Goal: Information Seeking & Learning: Learn about a topic

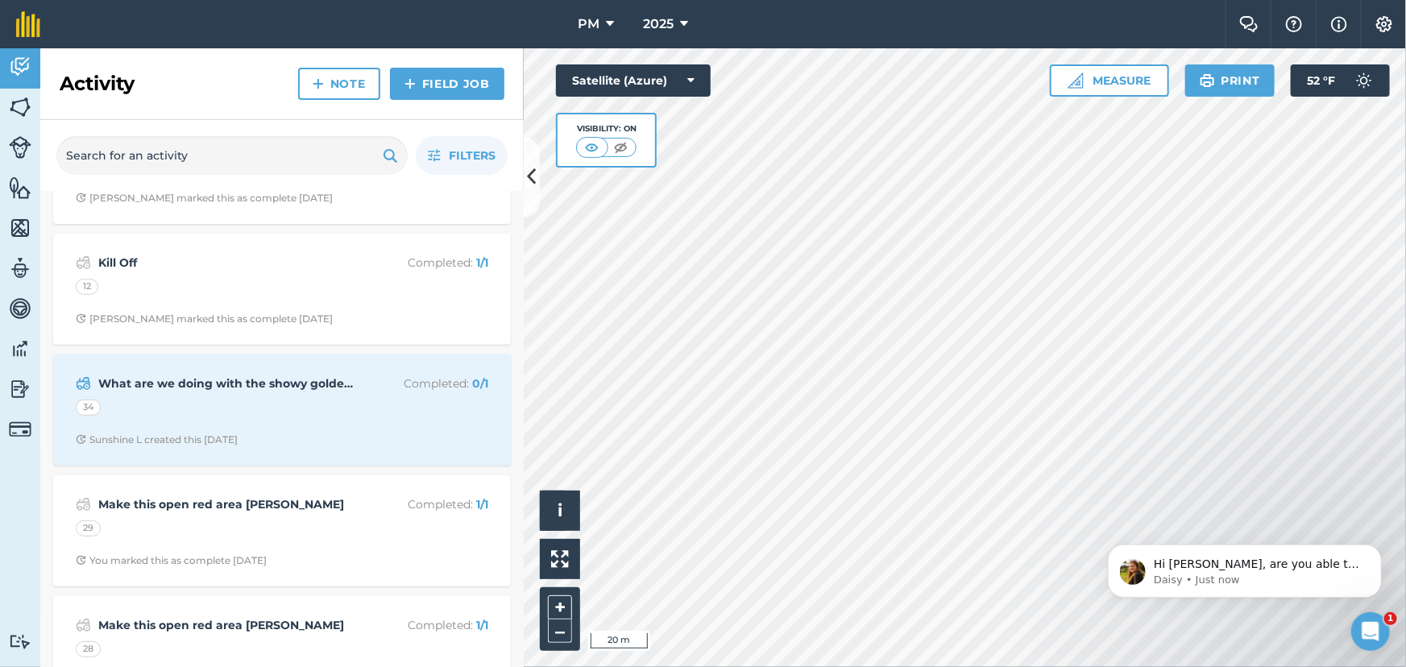
scroll to position [366, 0]
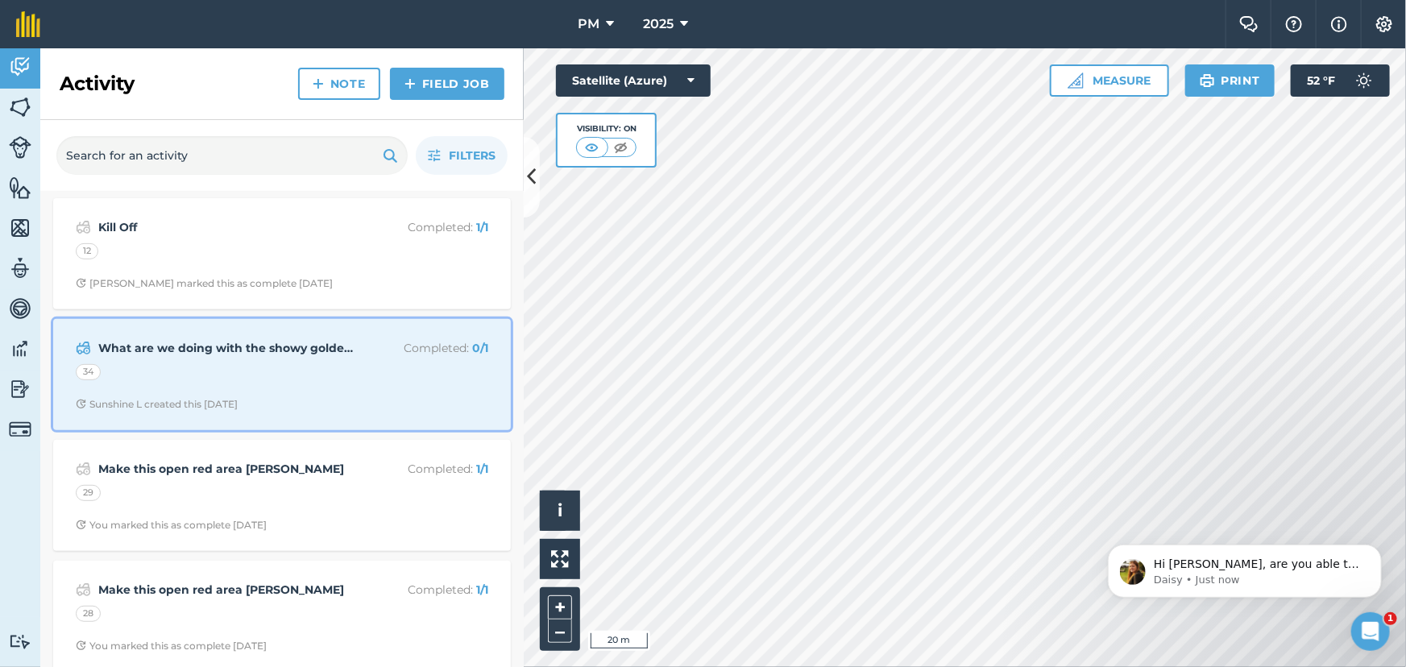
click at [284, 362] on div "What are we doing with the showy goldenrod? Completed : 0 / 1 34 Sunshine L cre…" at bounding box center [282, 375] width 438 height 92
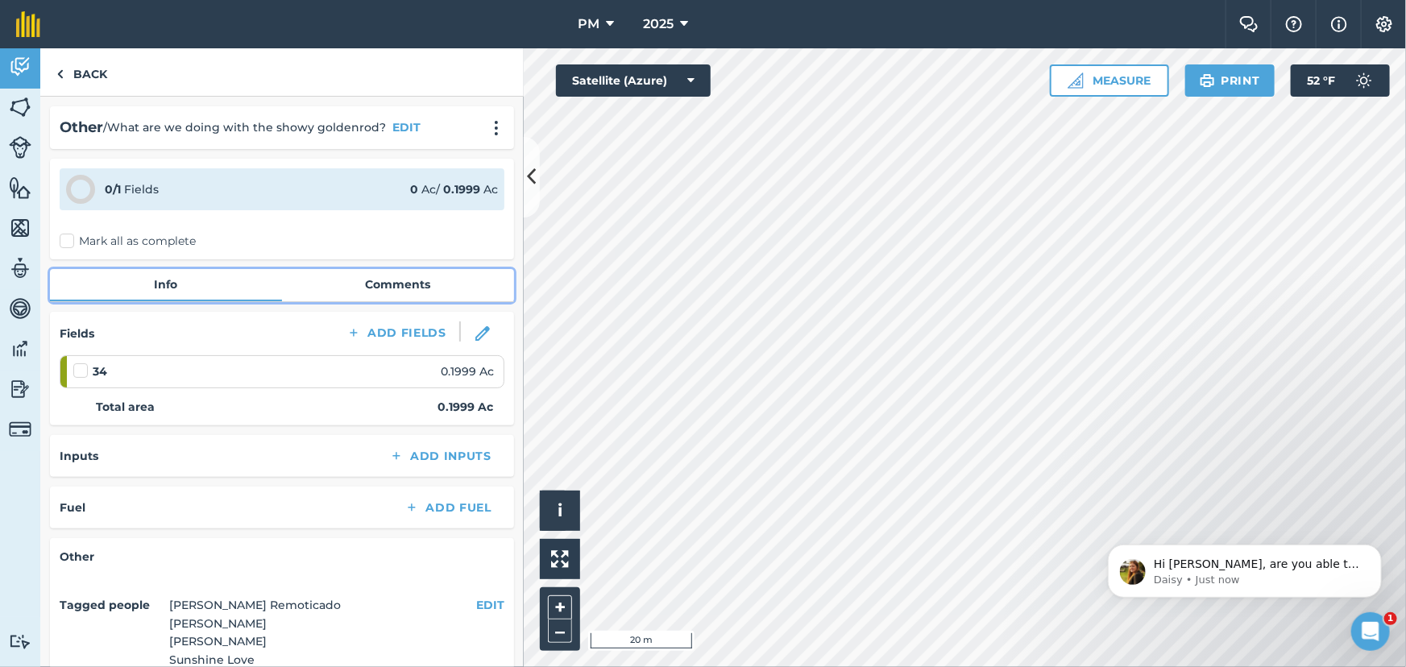
click at [359, 282] on link "Comments" at bounding box center [398, 284] width 232 height 31
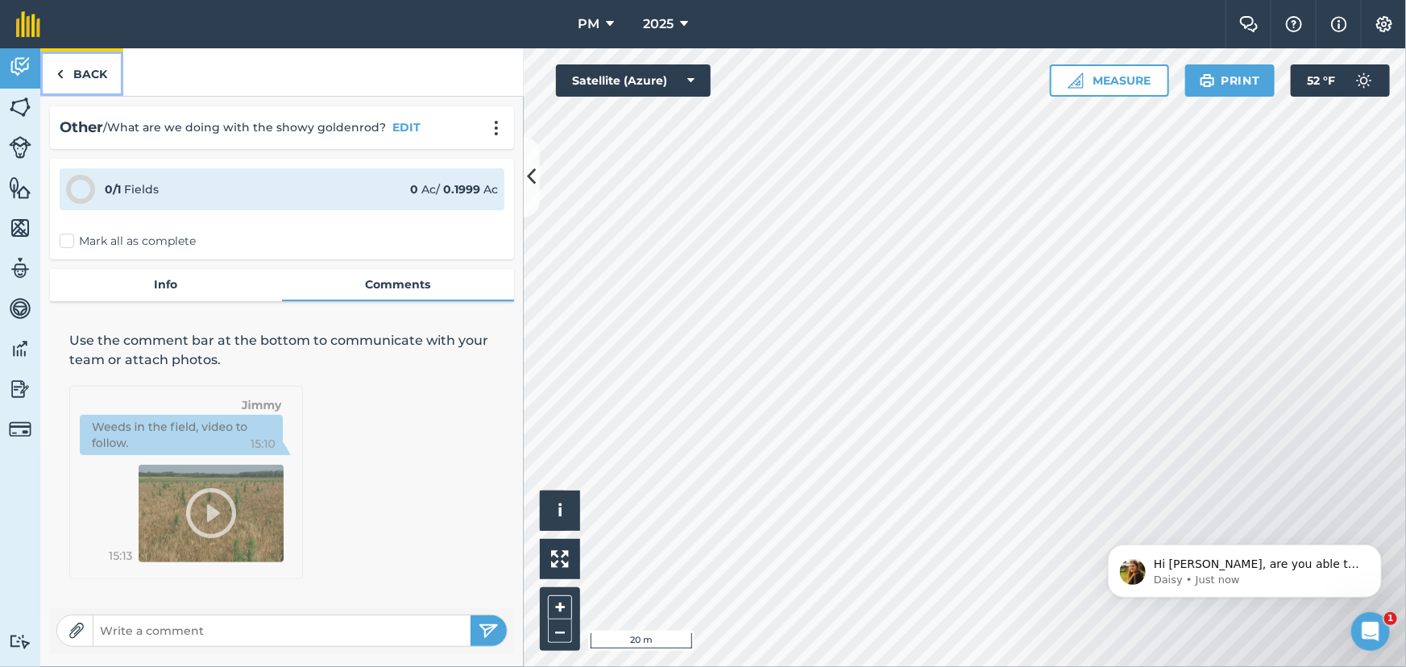
click at [59, 77] on img at bounding box center [59, 73] width 7 height 19
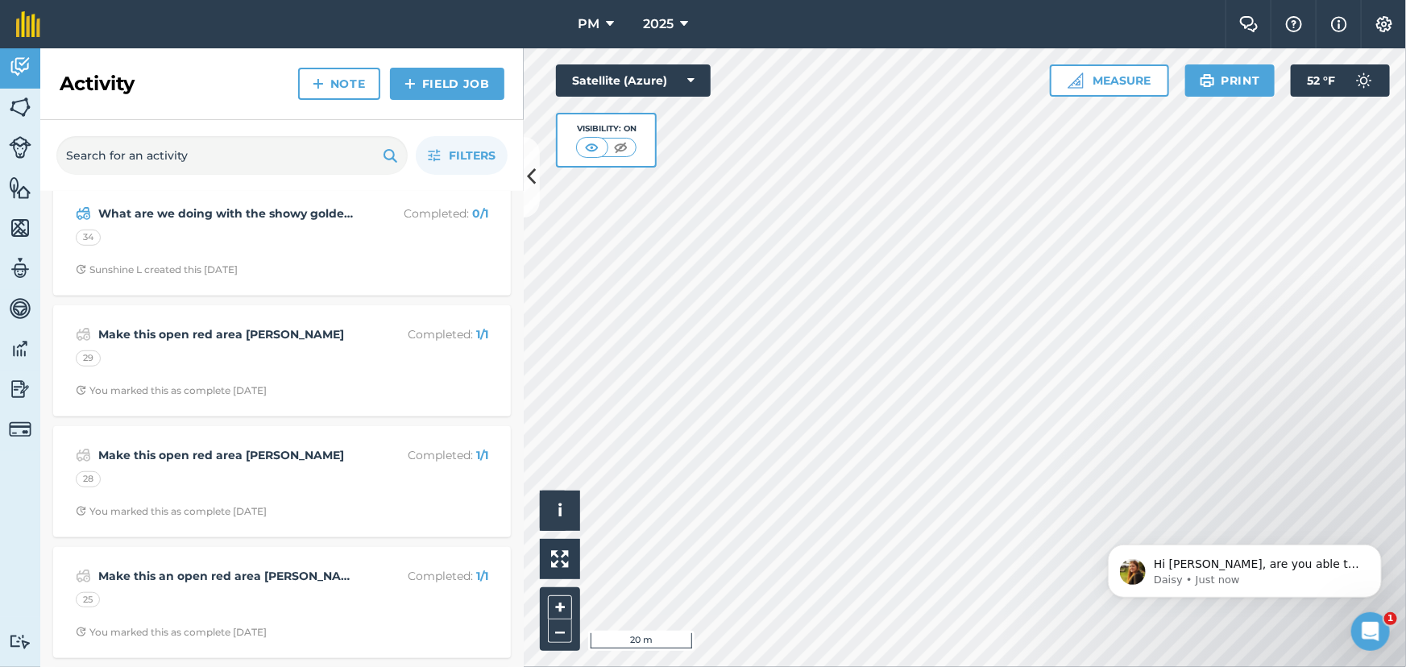
scroll to position [512, 0]
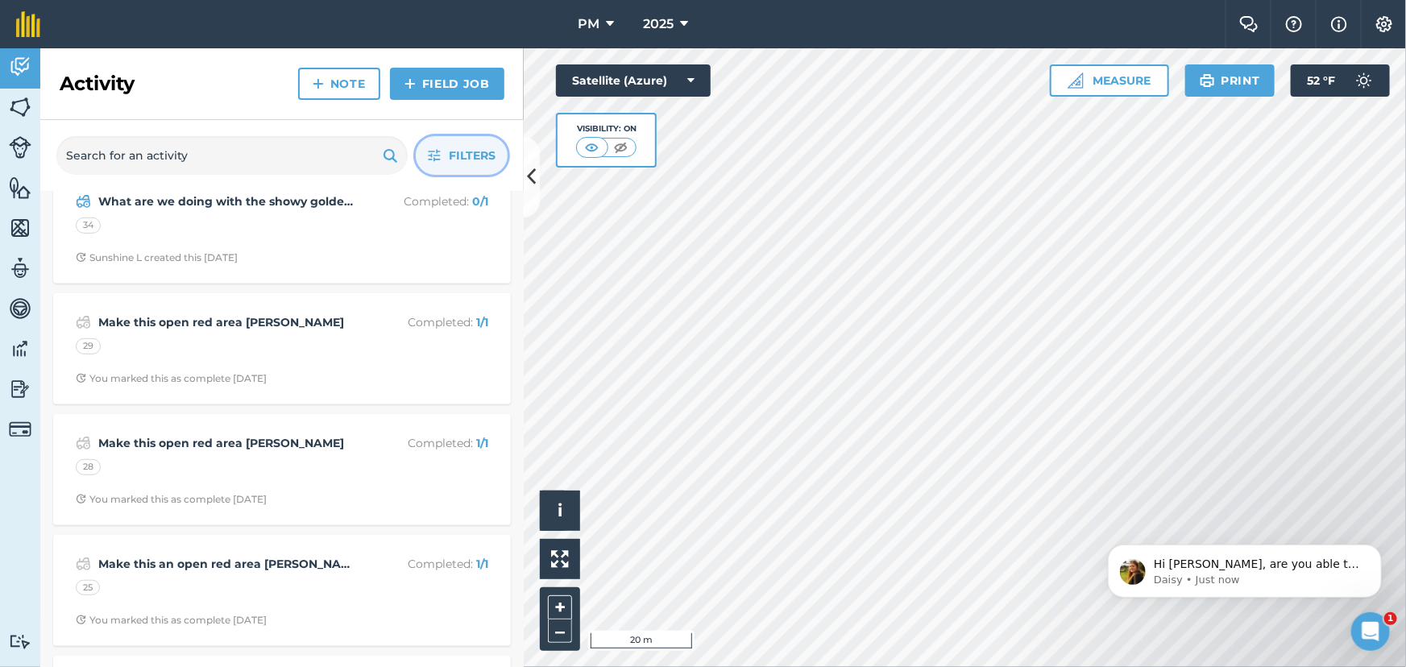
click at [441, 151] on button "Filters" at bounding box center [462, 155] width 92 height 39
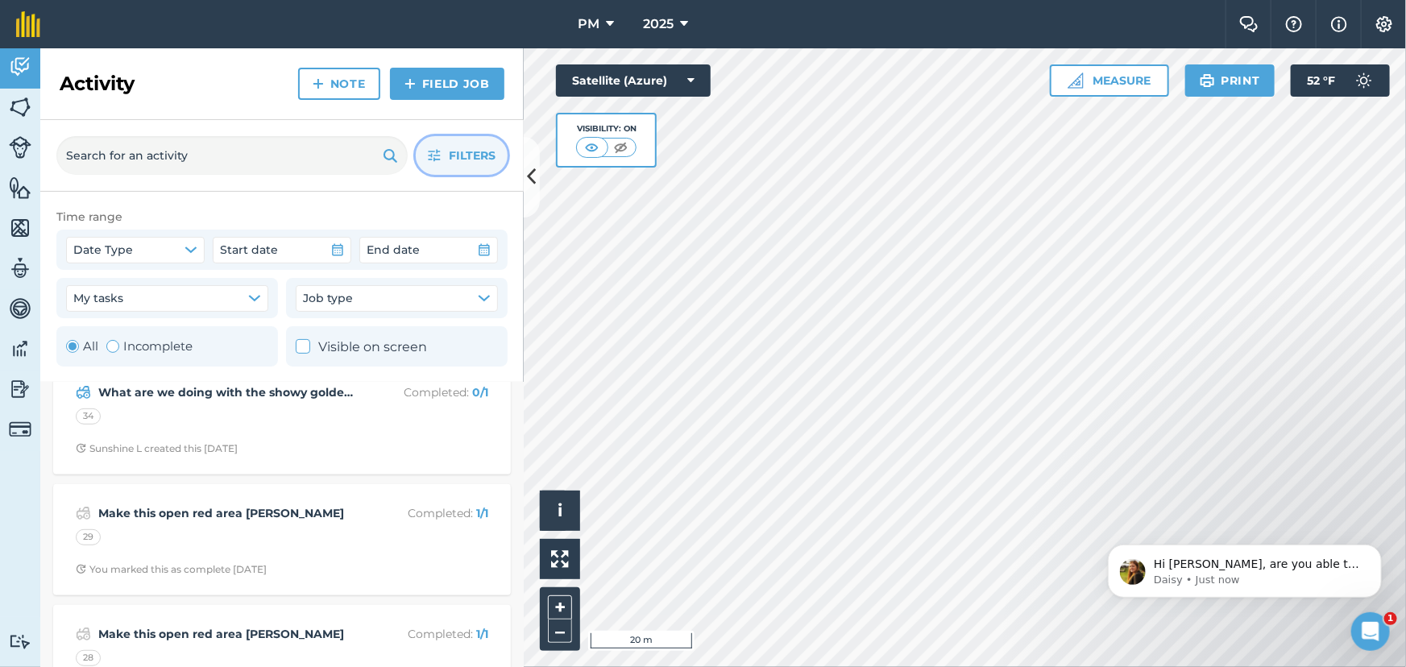
click at [110, 348] on div "Toggle Activity" at bounding box center [112, 346] width 13 height 13
radio input "false"
radio input "true"
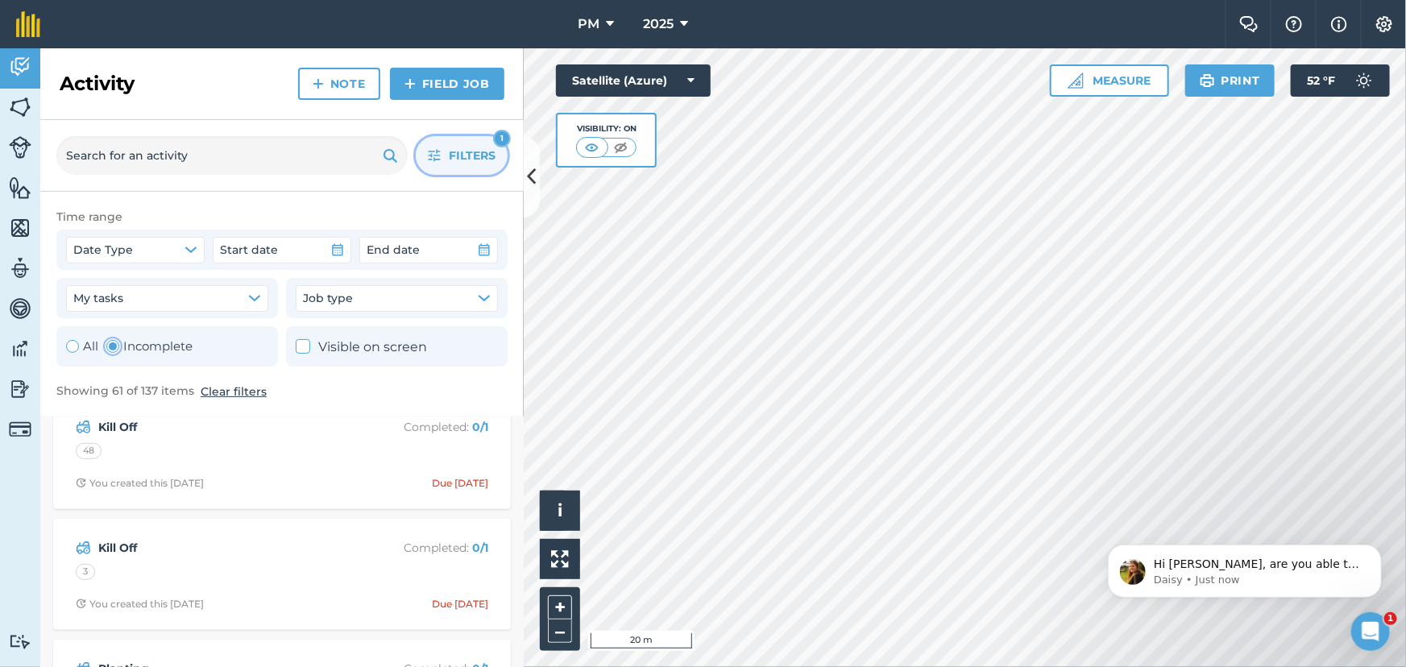
click at [466, 157] on span "Filters" at bounding box center [472, 156] width 47 height 18
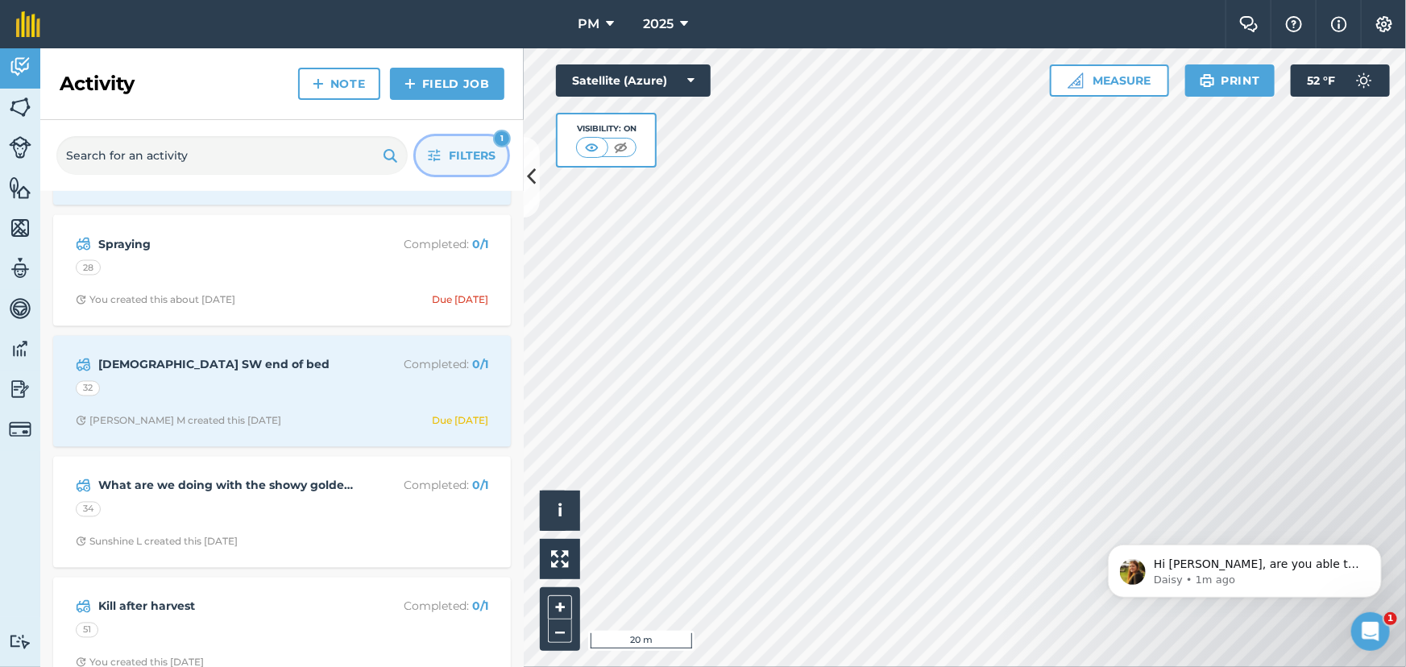
scroll to position [1464, 0]
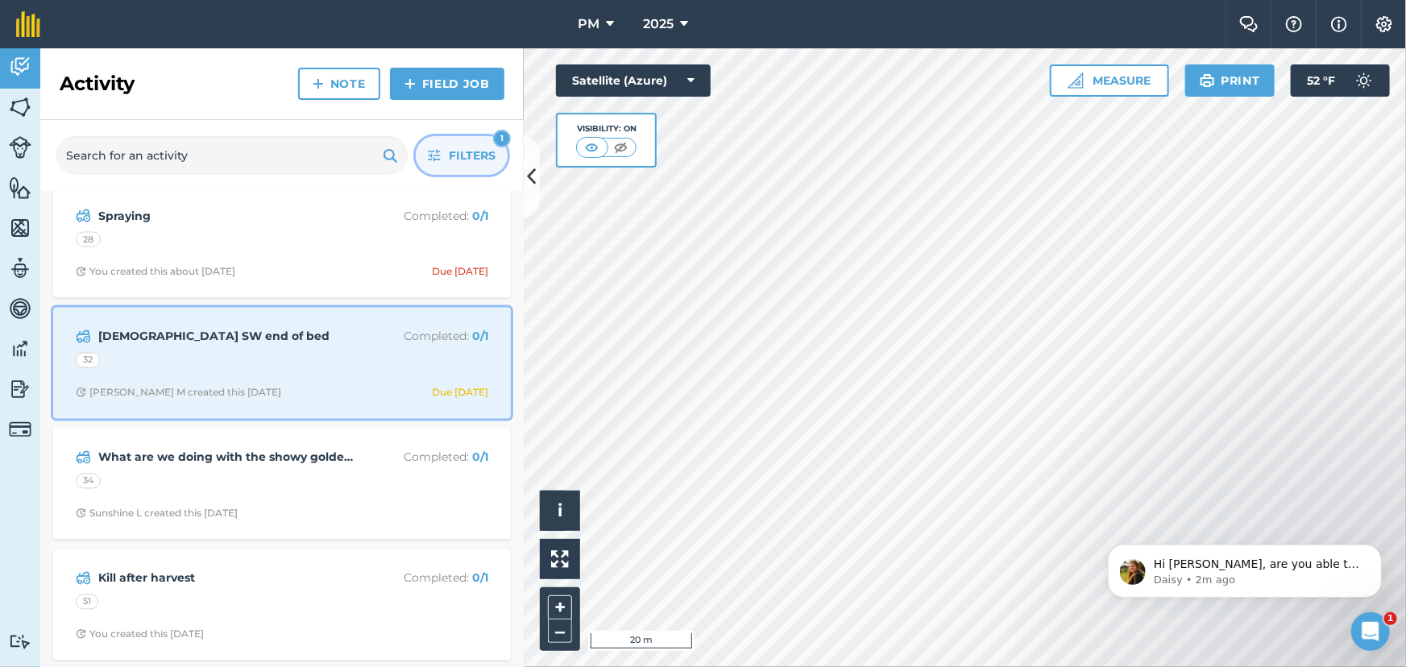
click at [336, 350] on div "Mow SW end of bed Completed : 0 / 1 32 [PERSON_NAME] M created this [DATE] Due …" at bounding box center [282, 363] width 438 height 92
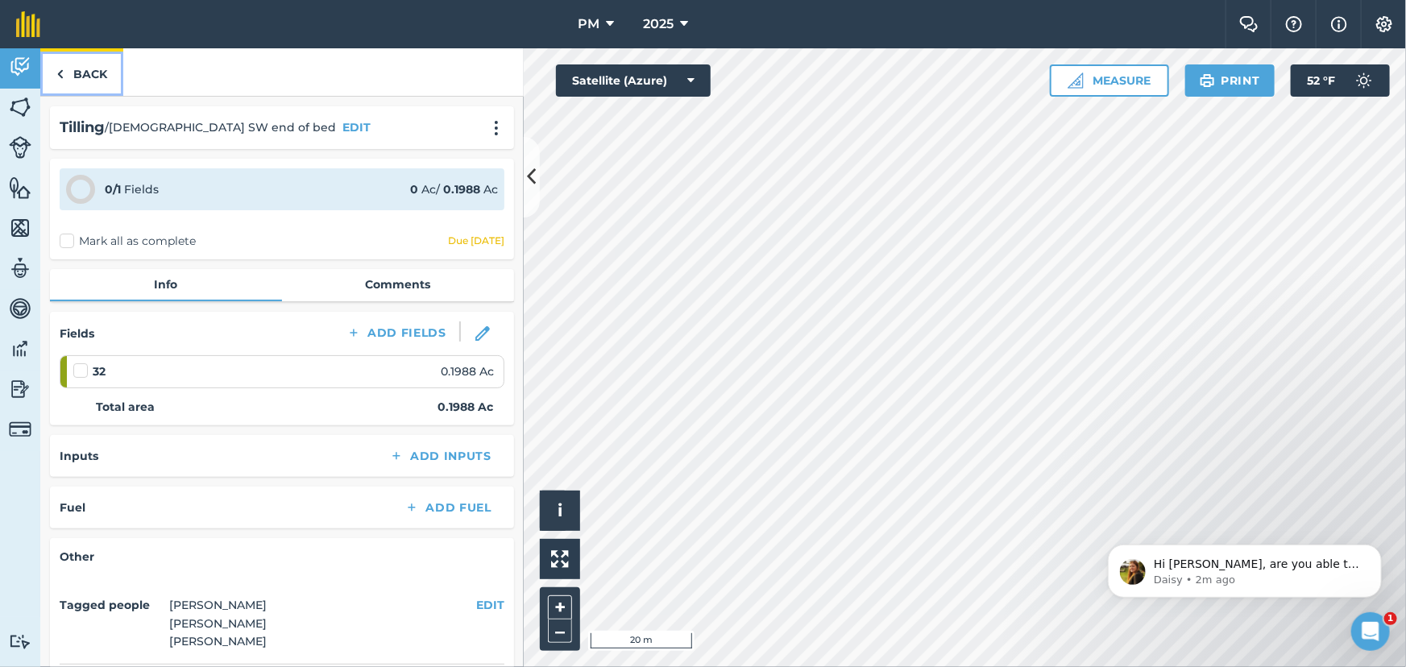
click at [64, 77] on link "Back" at bounding box center [81, 72] width 83 height 48
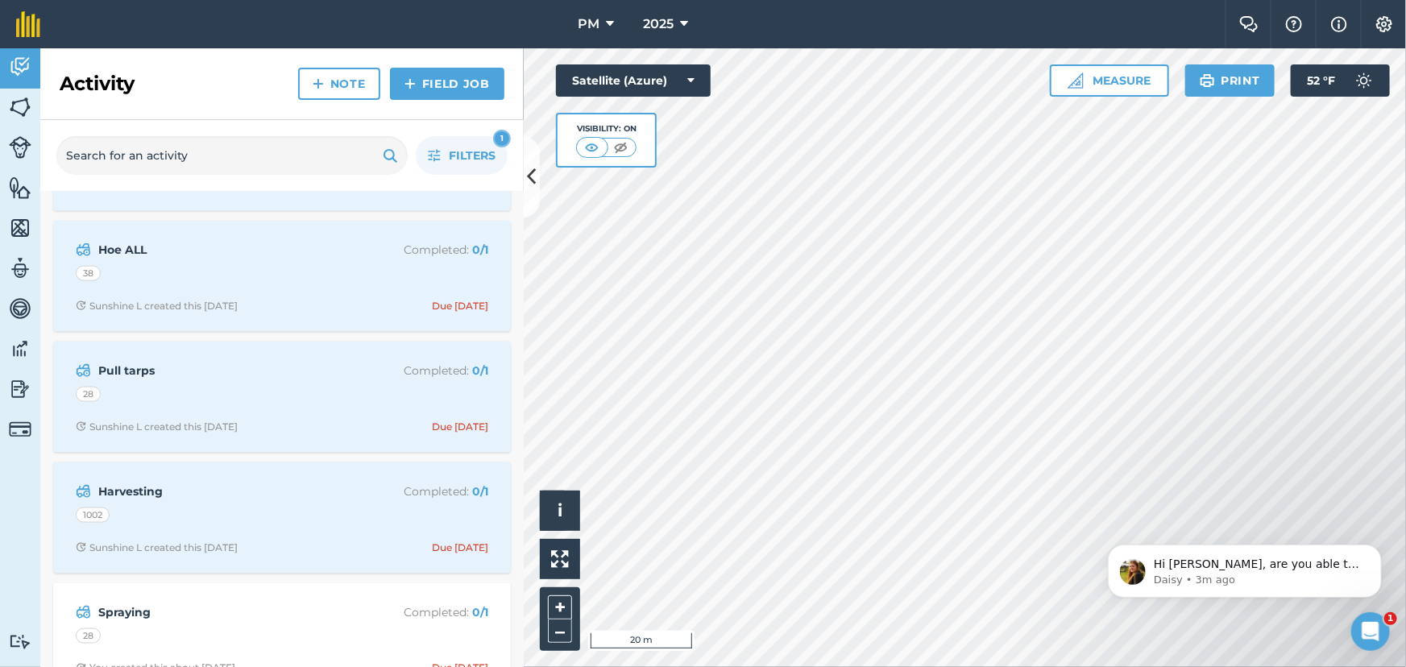
scroll to position [1098, 0]
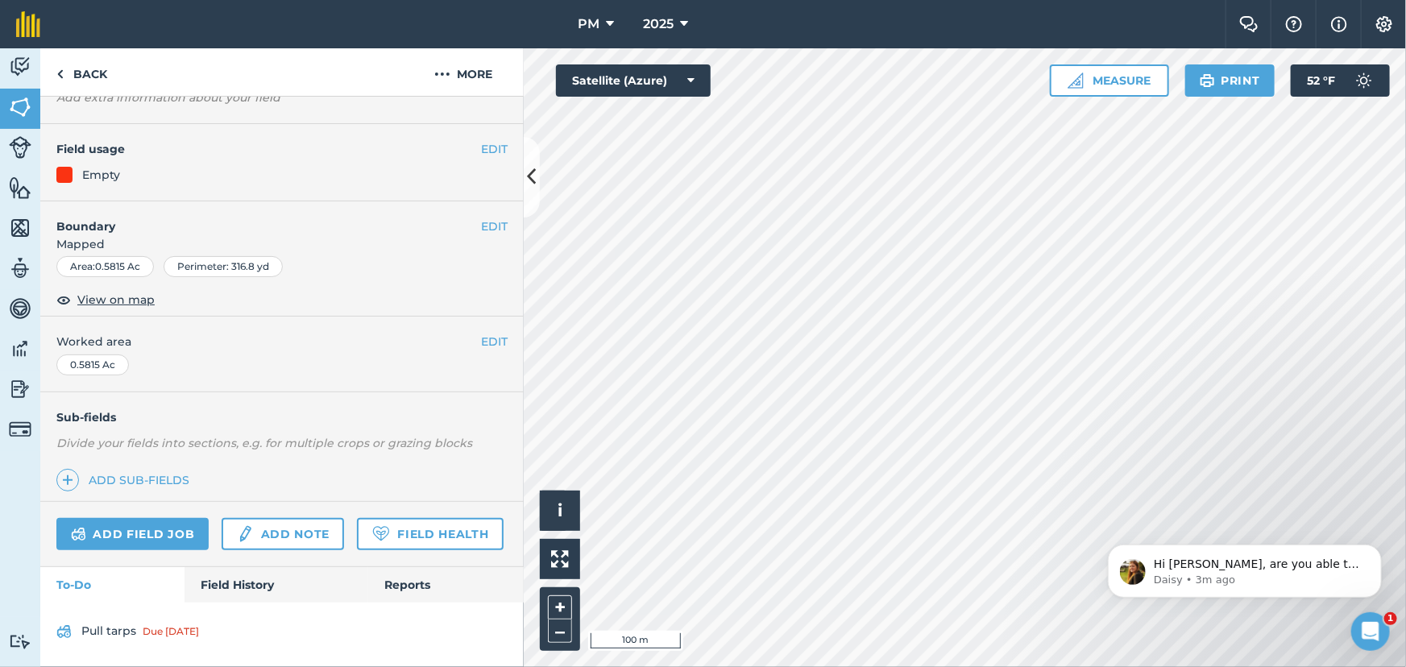
scroll to position [149, 0]
click at [235, 570] on link "Field History" at bounding box center [275, 584] width 183 height 35
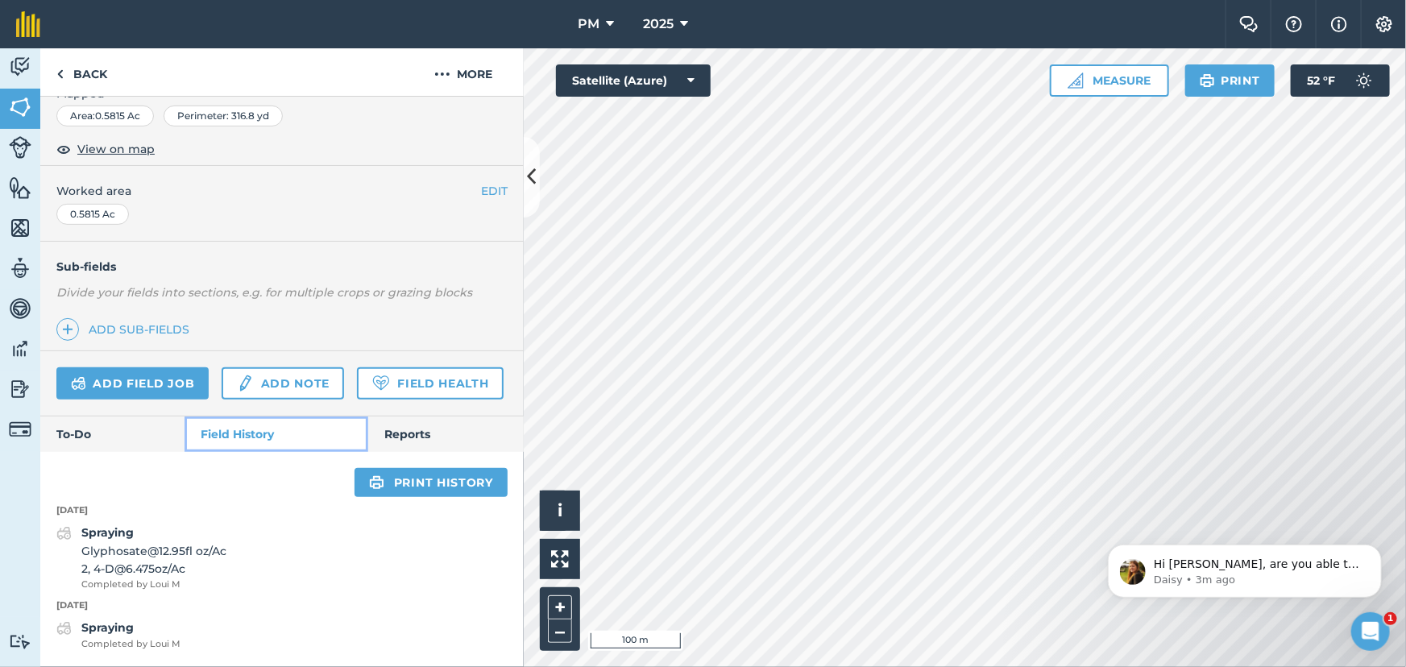
scroll to position [300, 0]
click at [56, 69] on link "Back" at bounding box center [81, 72] width 83 height 48
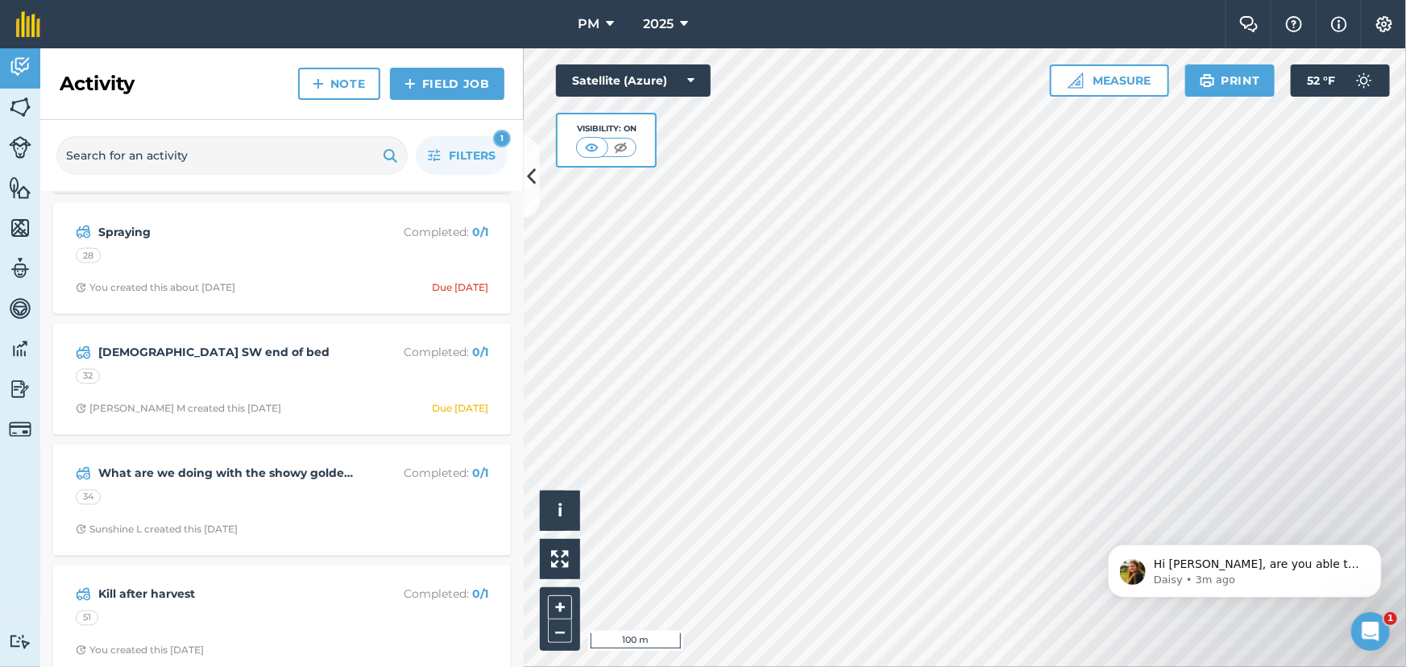
scroll to position [1464, 0]
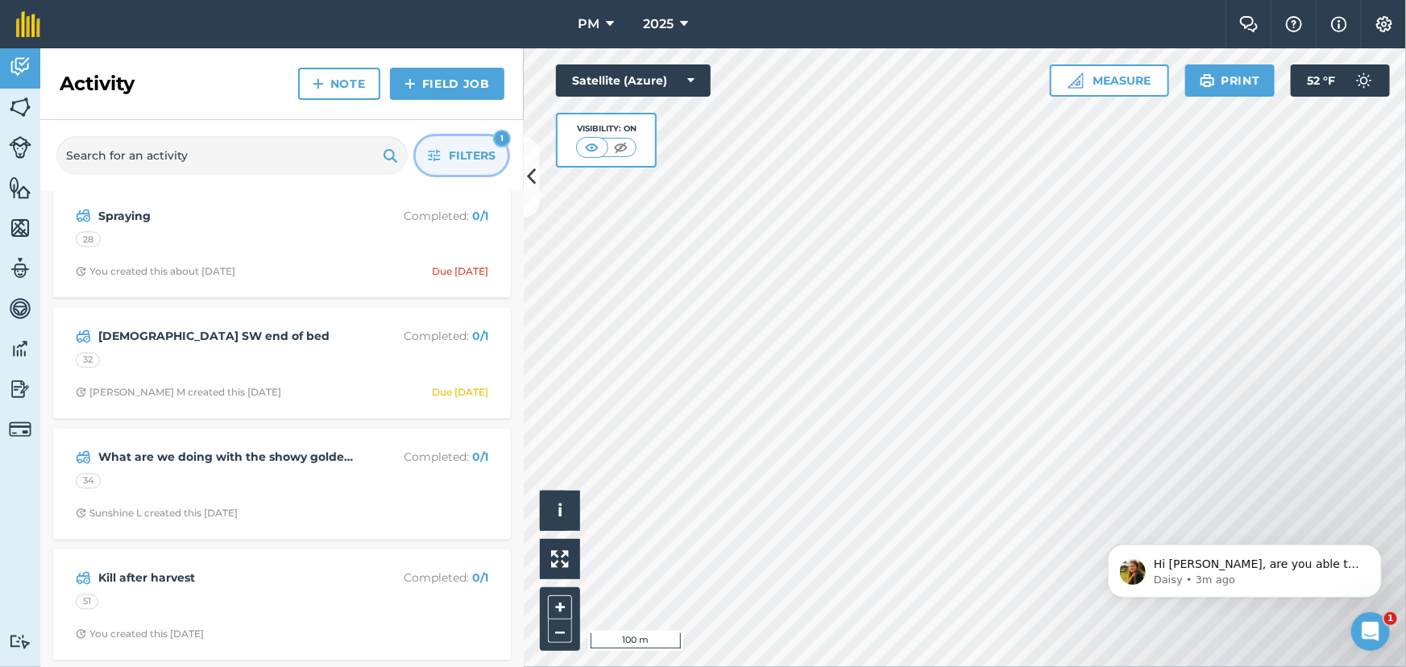
click at [441, 151] on button "Filters 1" at bounding box center [462, 155] width 92 height 39
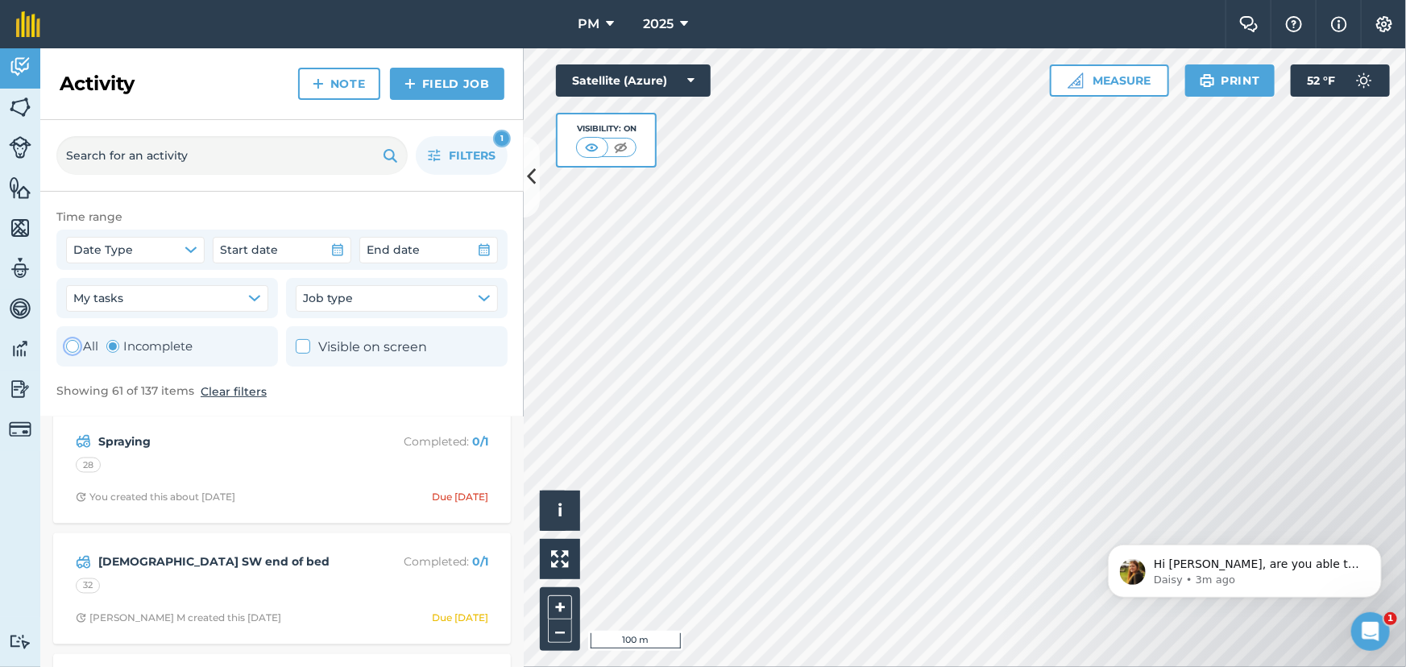
click at [68, 350] on div "Toggle Activity" at bounding box center [72, 346] width 13 height 13
radio input "true"
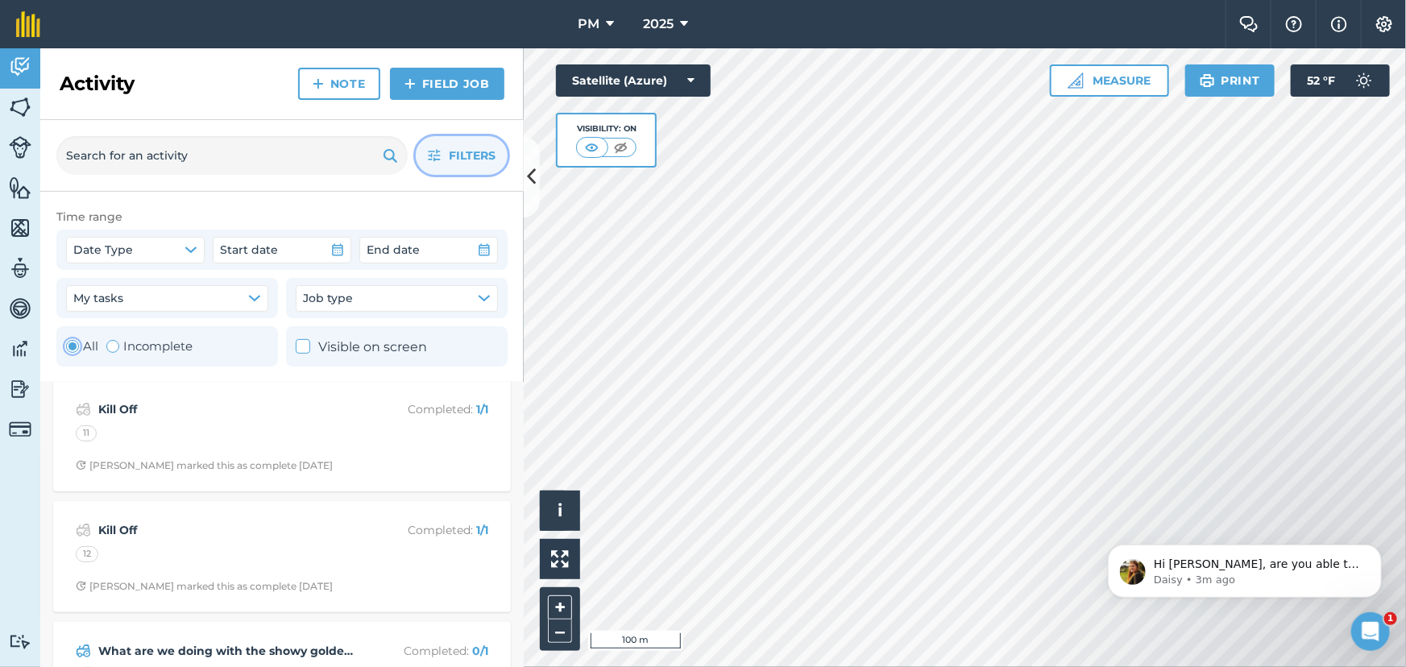
click at [449, 152] on span "Filters" at bounding box center [472, 156] width 47 height 18
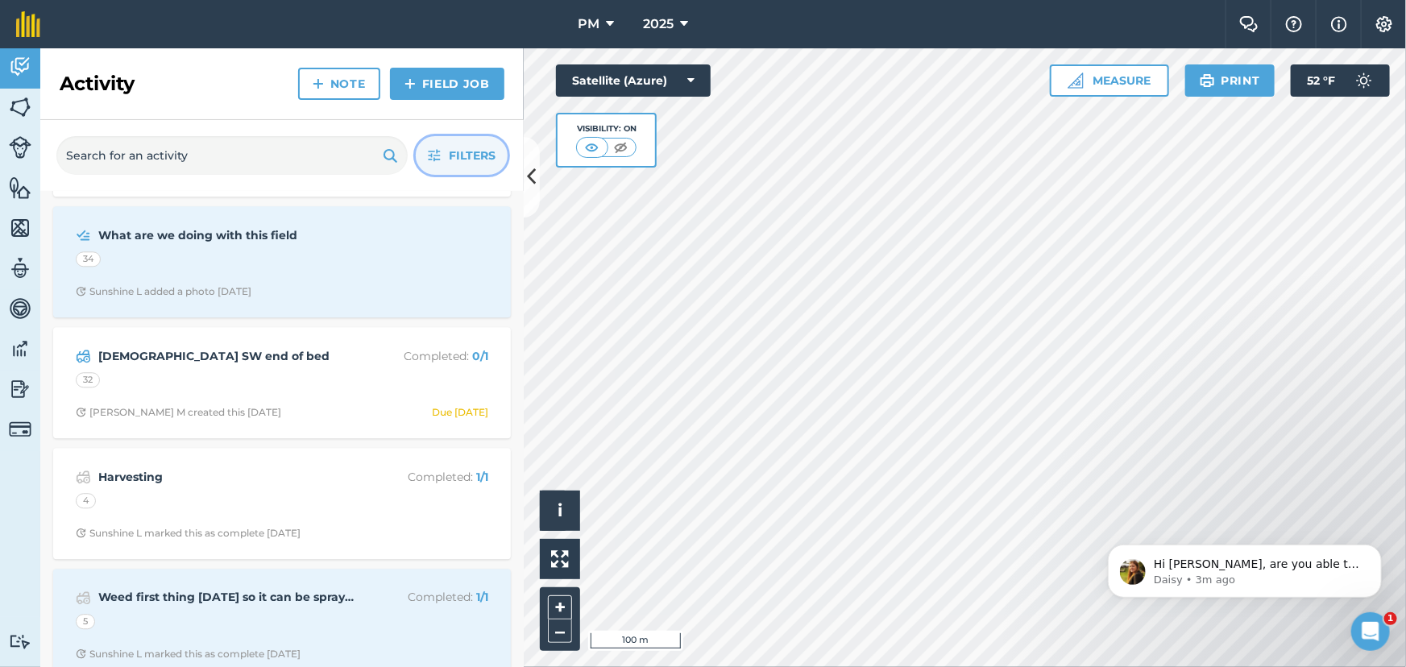
scroll to position [2050, 0]
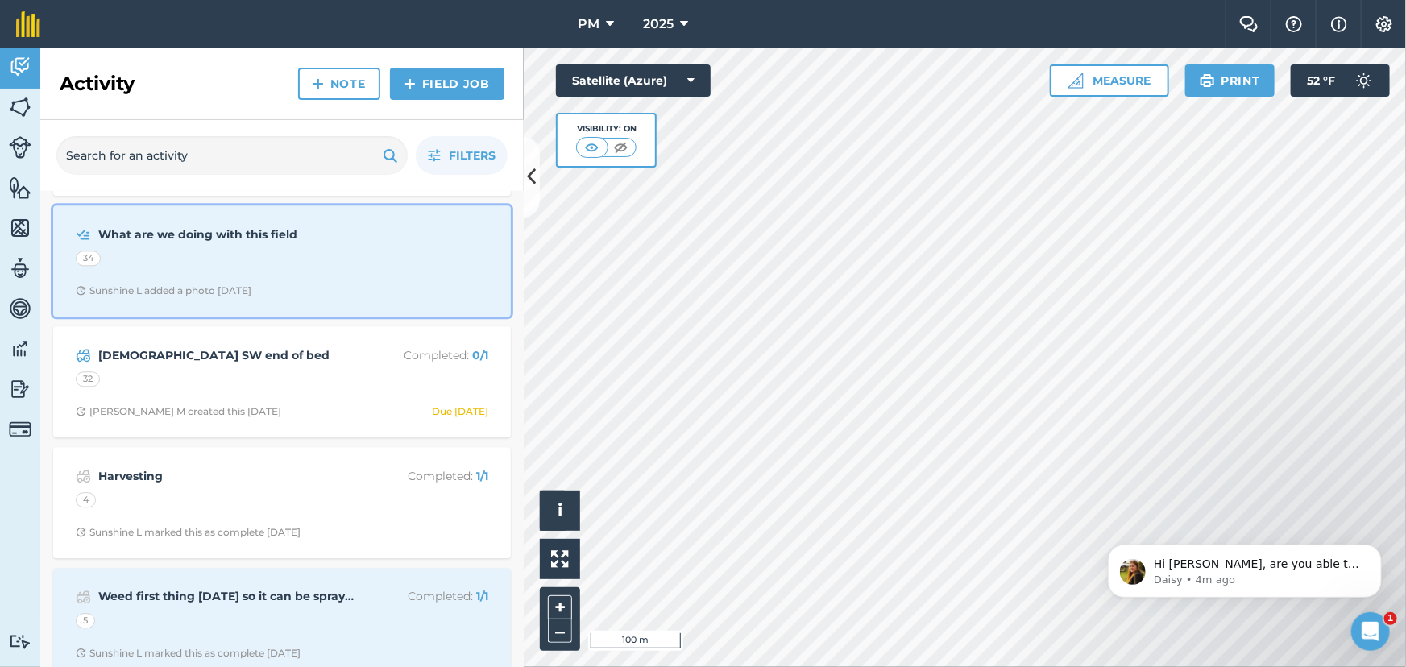
click at [307, 271] on div "34" at bounding box center [282, 261] width 412 height 21
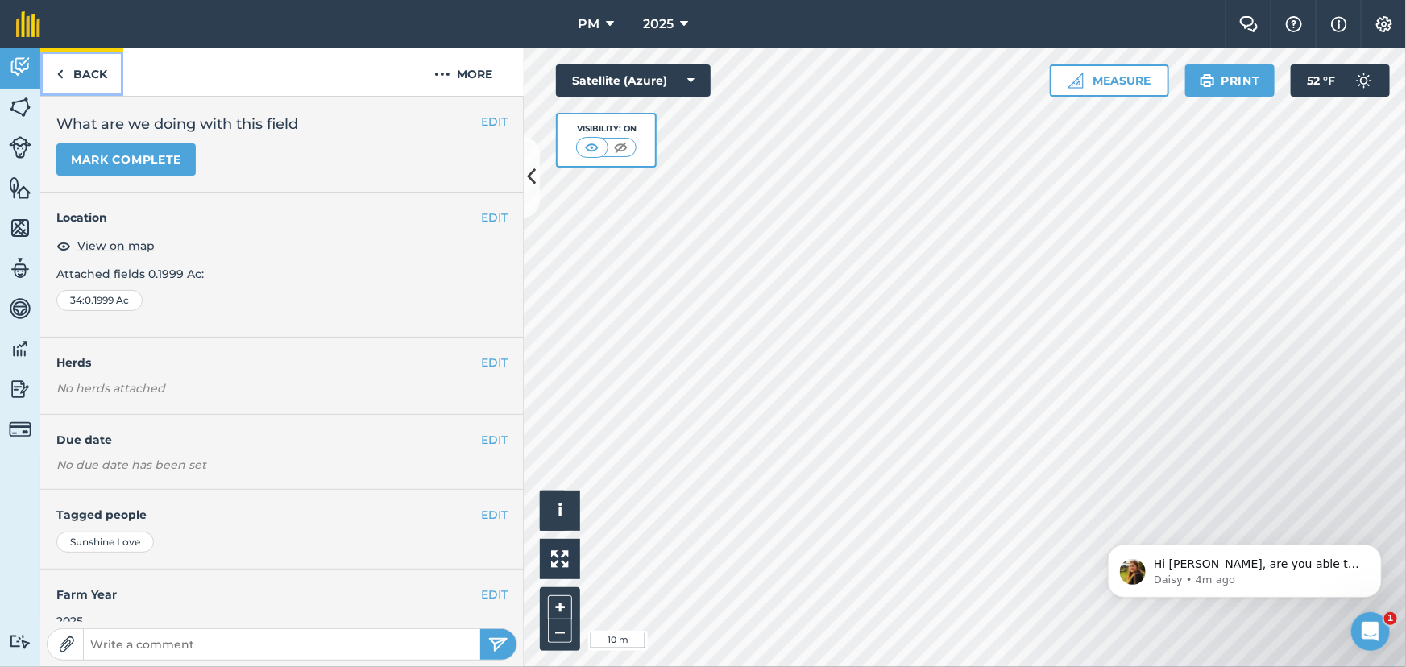
click at [65, 72] on link "Back" at bounding box center [81, 72] width 83 height 48
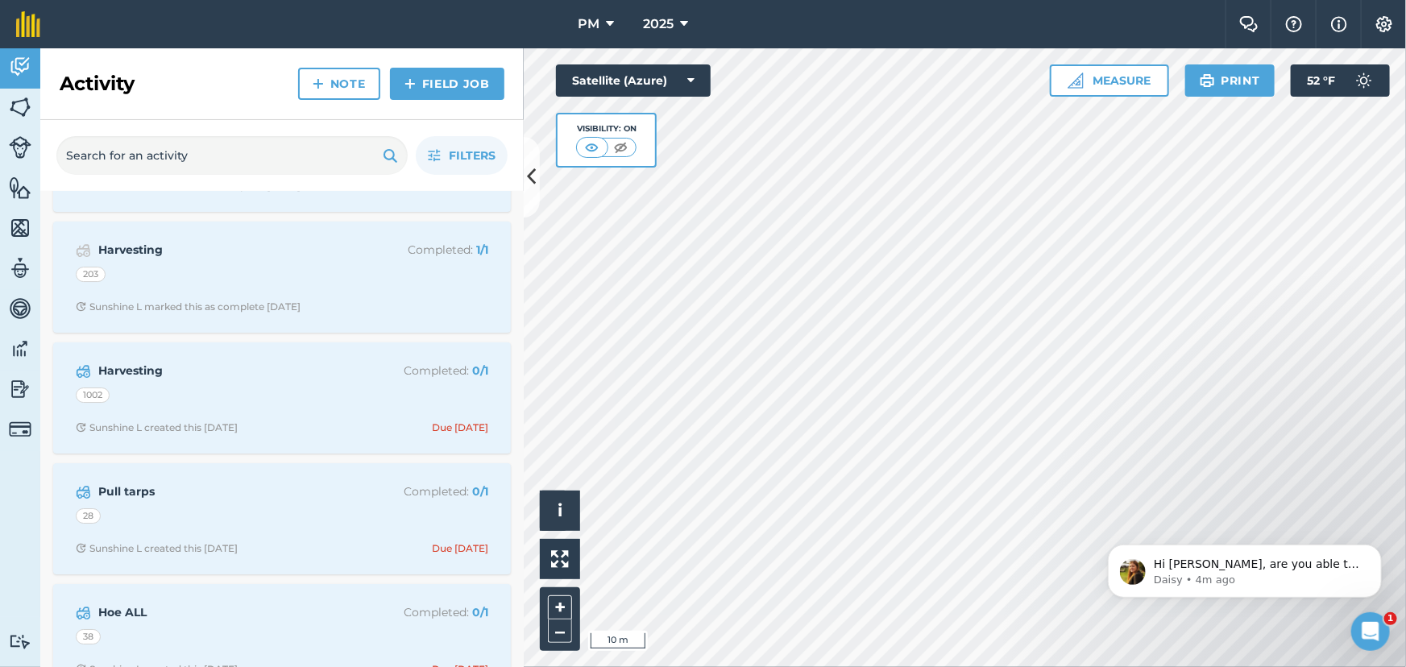
scroll to position [2709, 0]
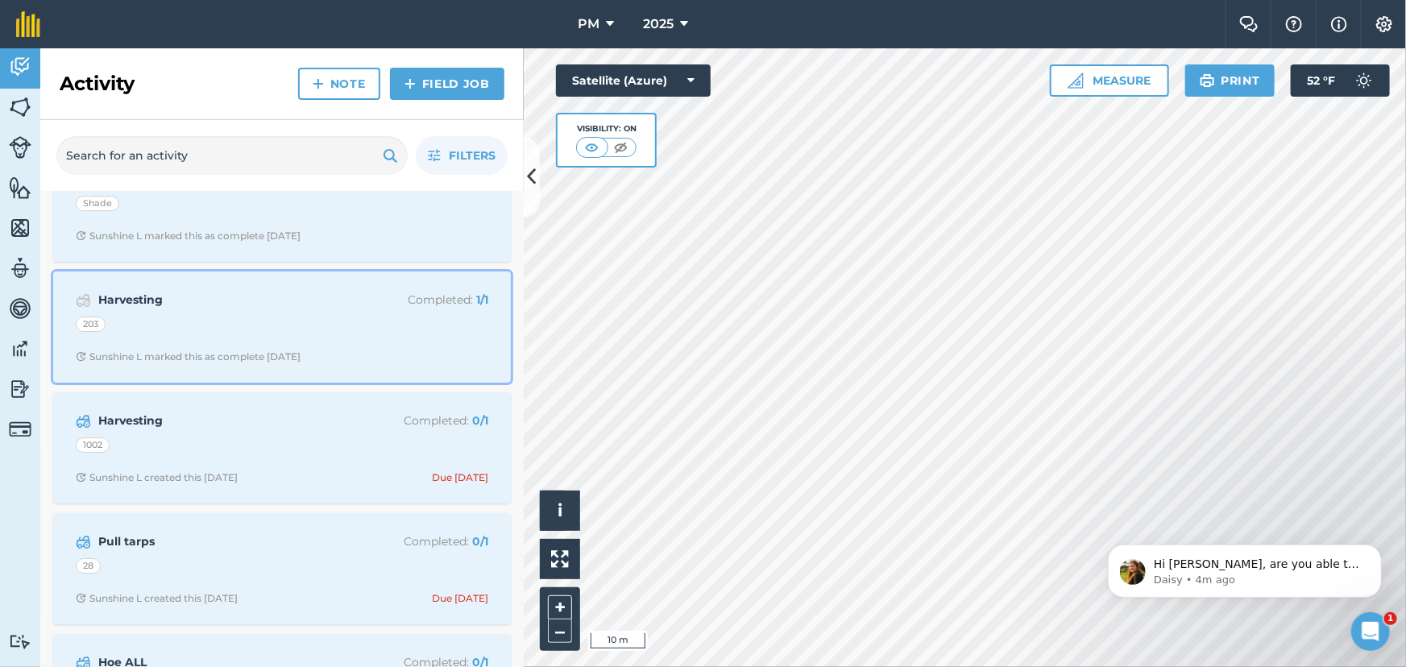
click at [291, 320] on div "Harvesting Completed : 1 / 1 203 Sunshine L marked this as complete [DATE]" at bounding box center [282, 327] width 438 height 92
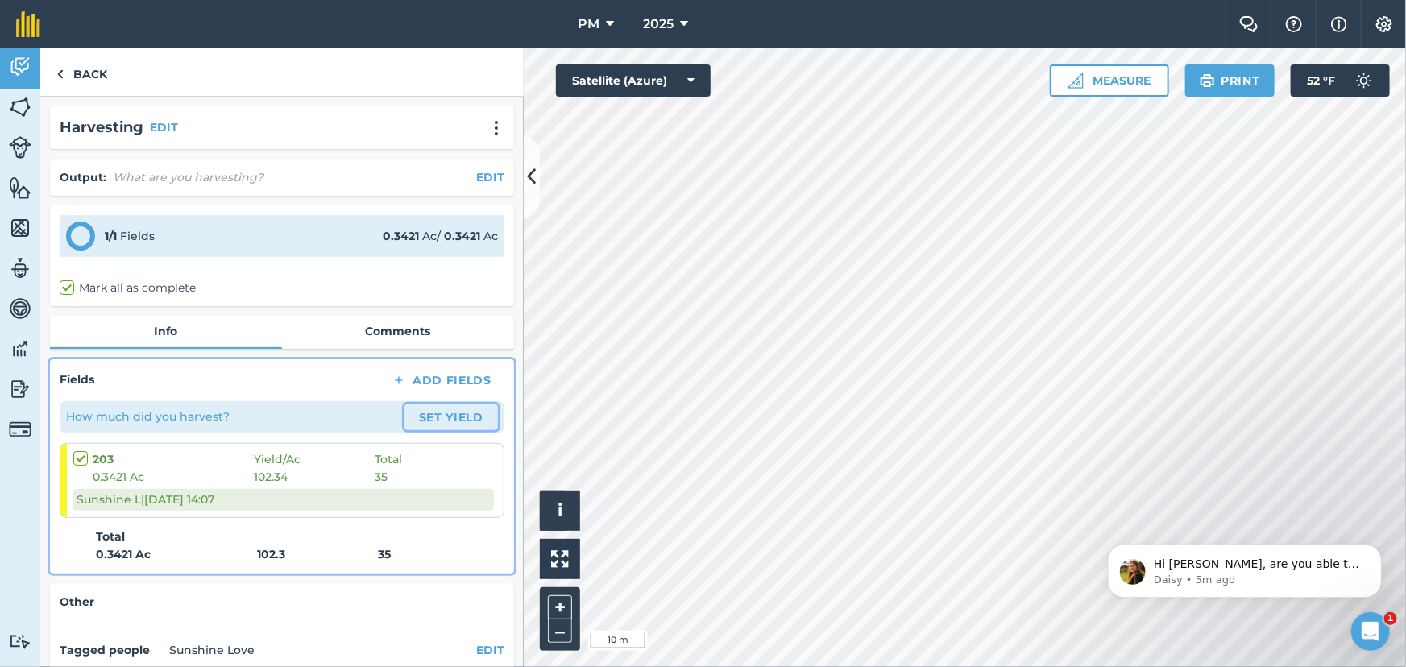
click at [441, 412] on button "Set Yield" at bounding box center [450, 417] width 93 height 26
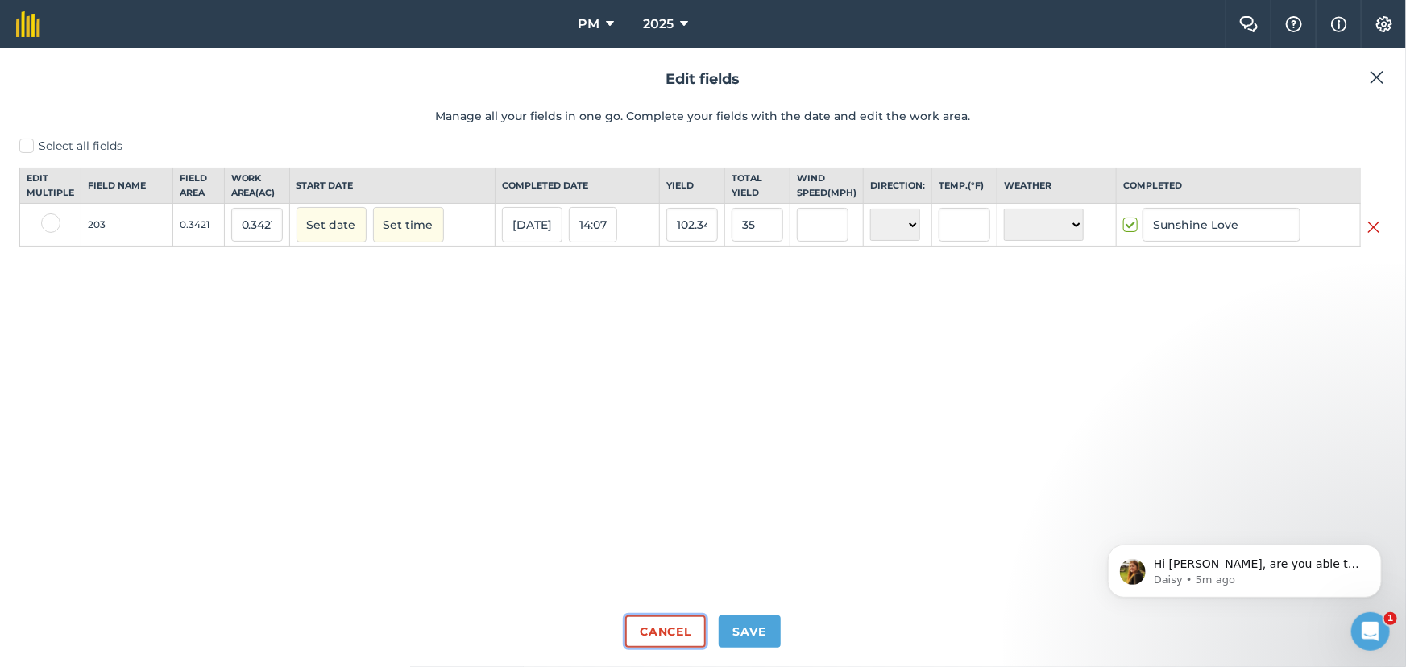
click at [666, 626] on button "Cancel" at bounding box center [665, 631] width 80 height 32
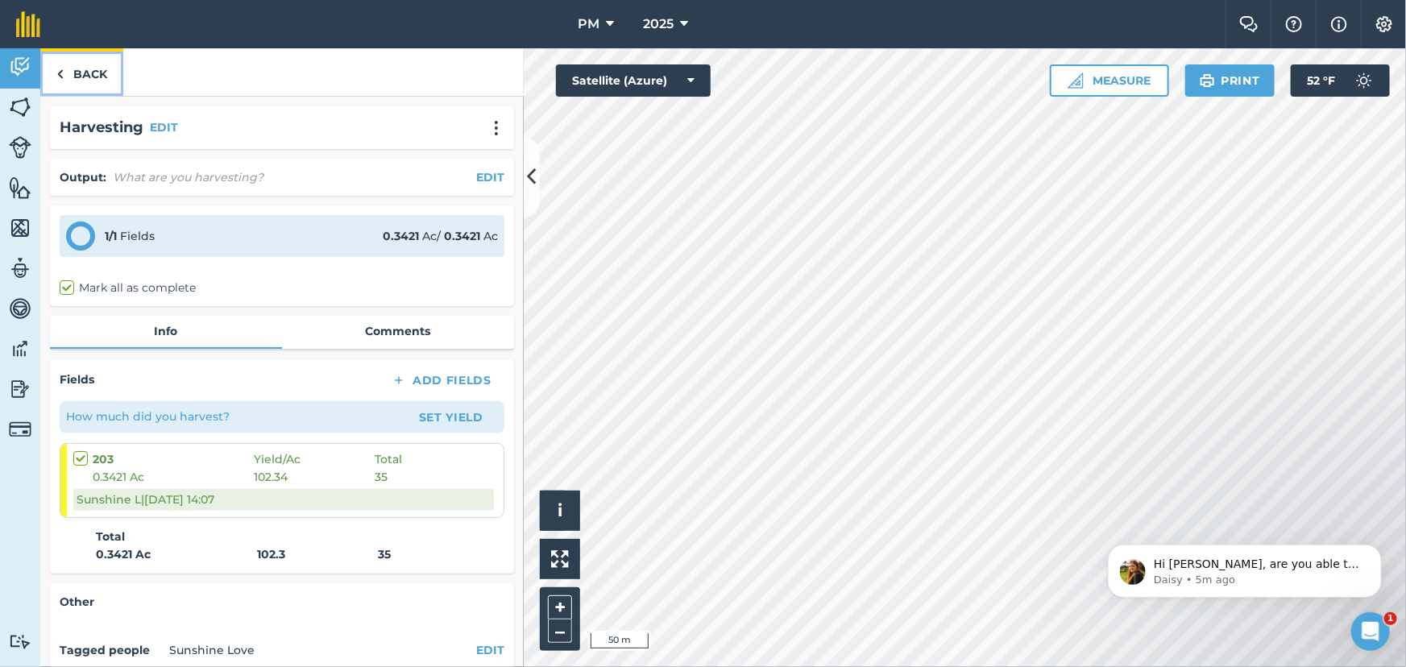
click at [72, 73] on link "Back" at bounding box center [81, 72] width 83 height 48
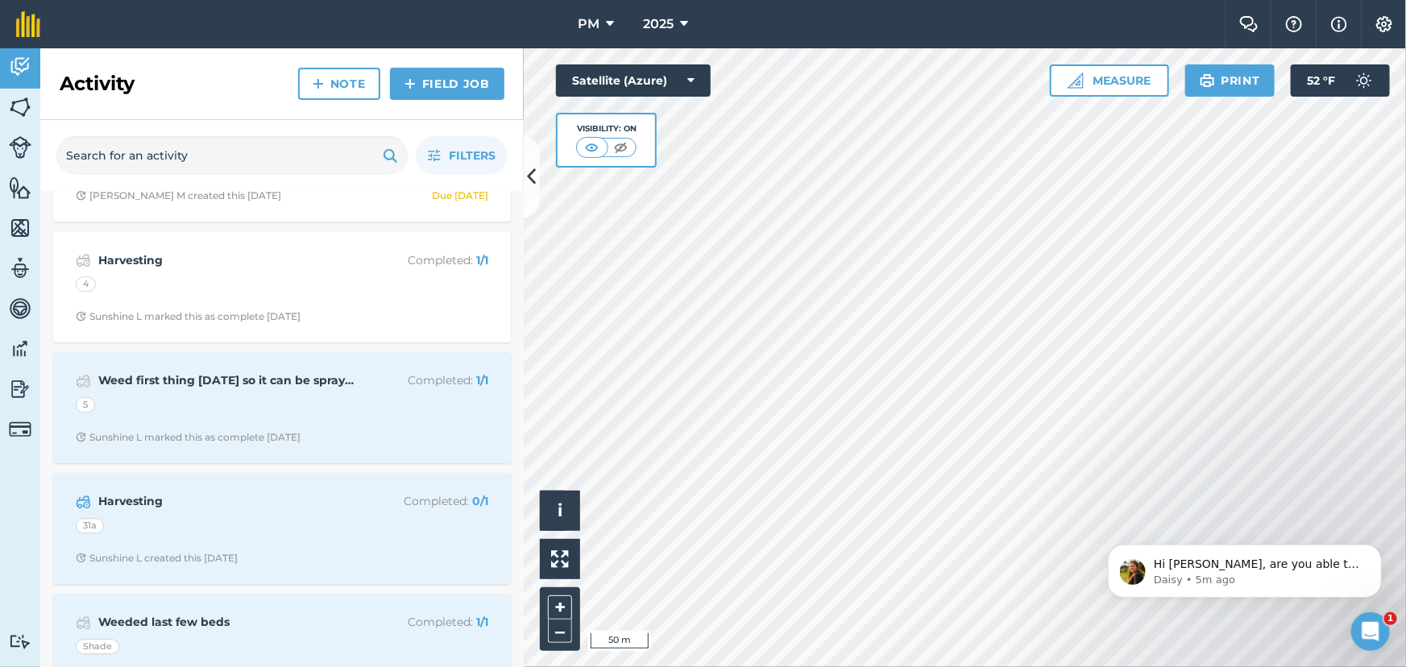
scroll to position [2270, 0]
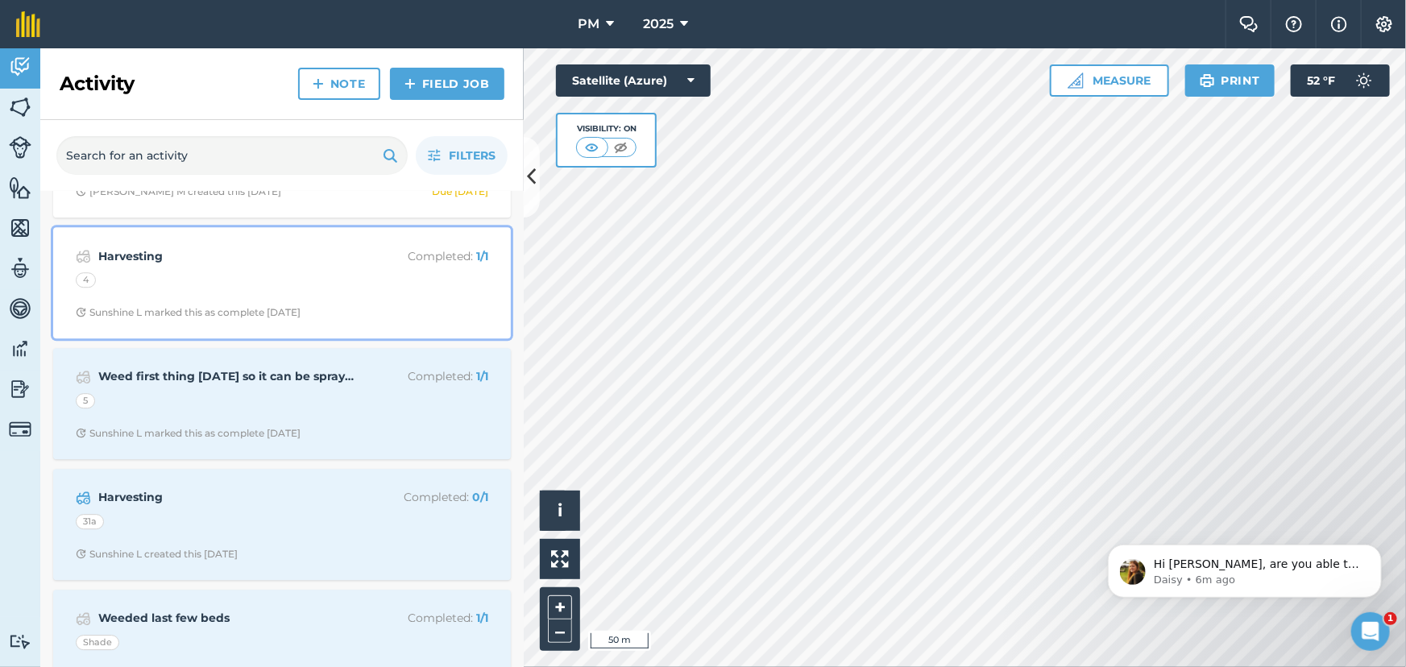
click at [256, 280] on div "4" at bounding box center [282, 282] width 412 height 21
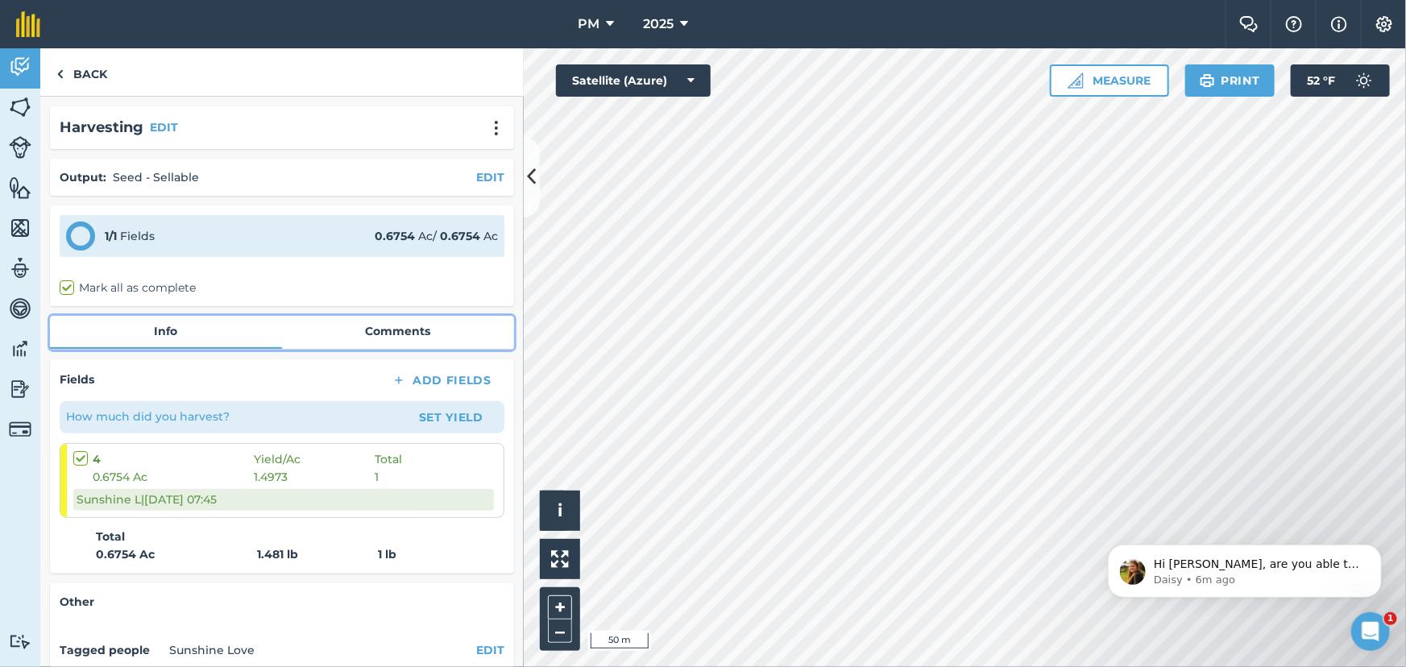
click at [376, 333] on link "Comments" at bounding box center [398, 331] width 232 height 31
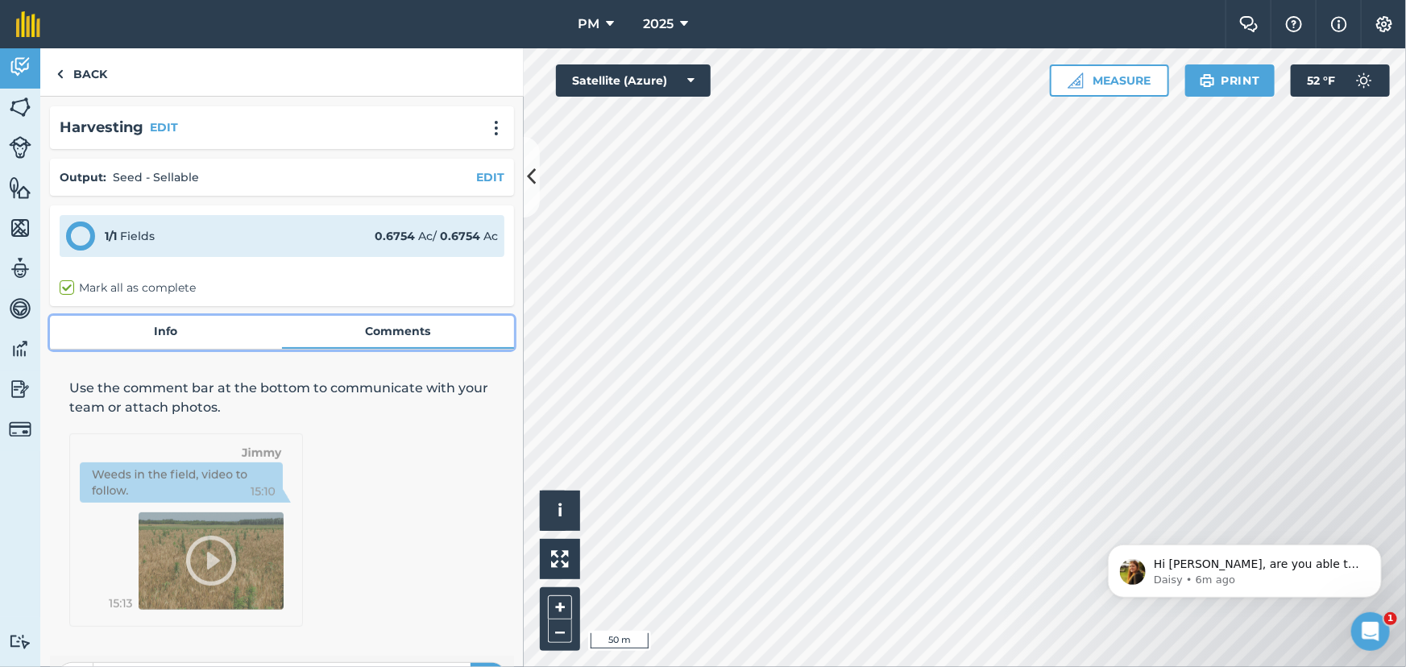
click at [168, 330] on link "Info" at bounding box center [166, 331] width 232 height 31
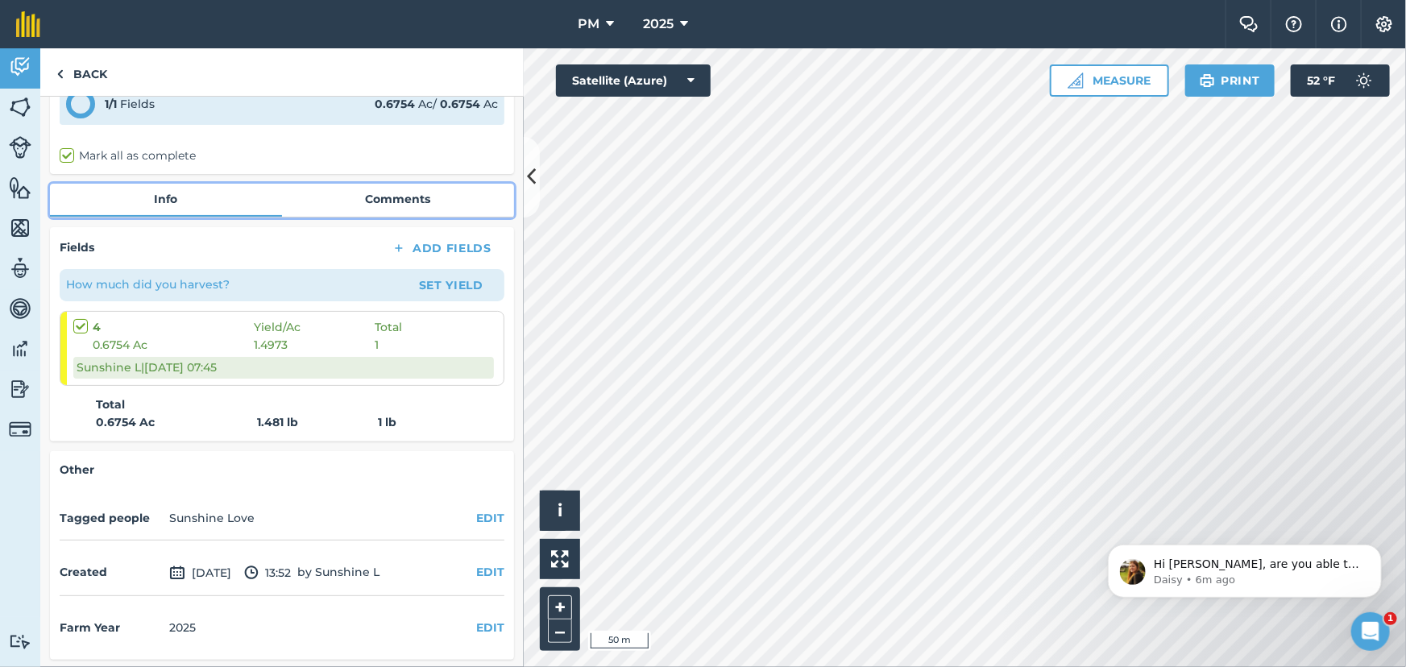
scroll to position [133, 0]
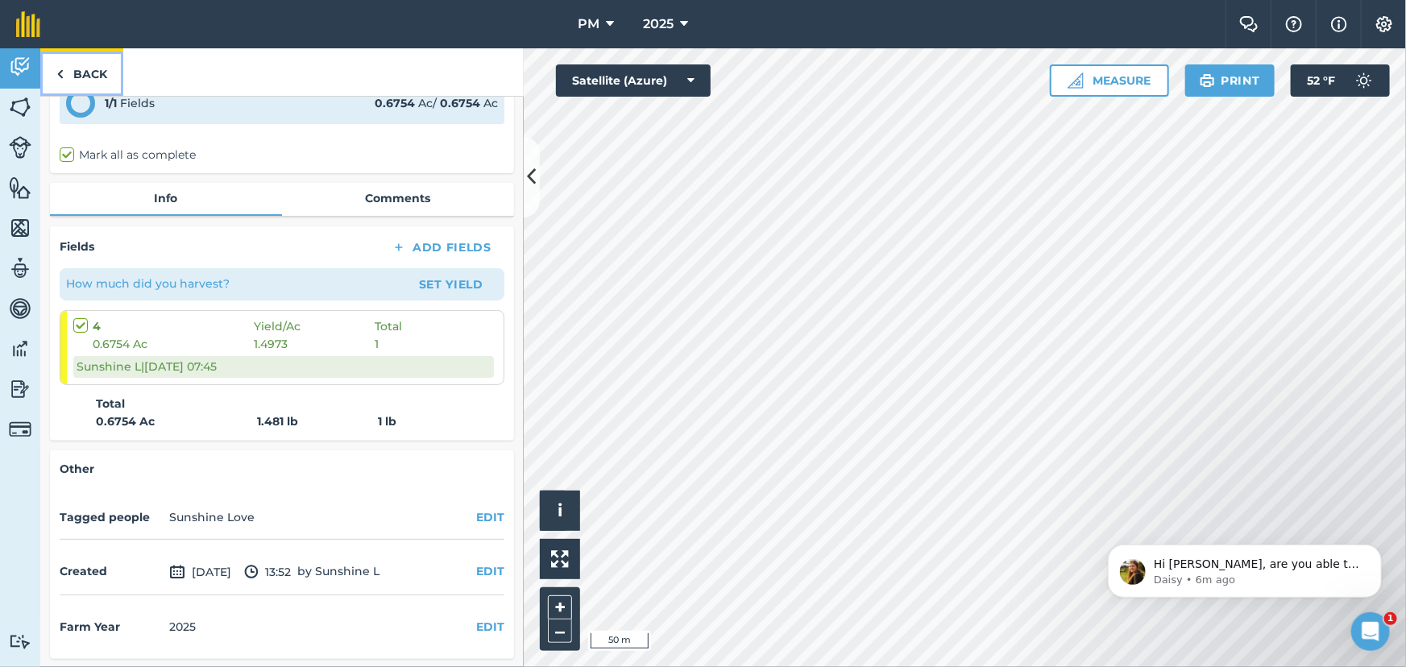
click at [71, 76] on link "Back" at bounding box center [81, 72] width 83 height 48
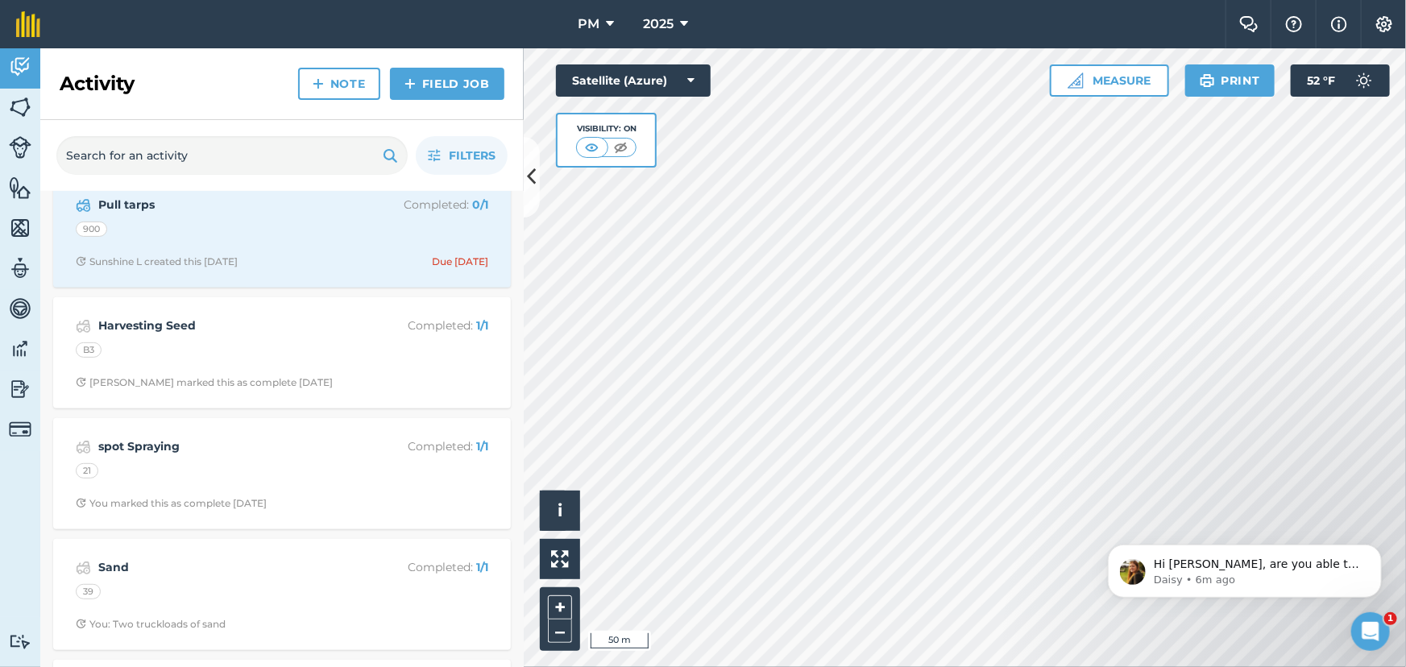
scroll to position [3441, 0]
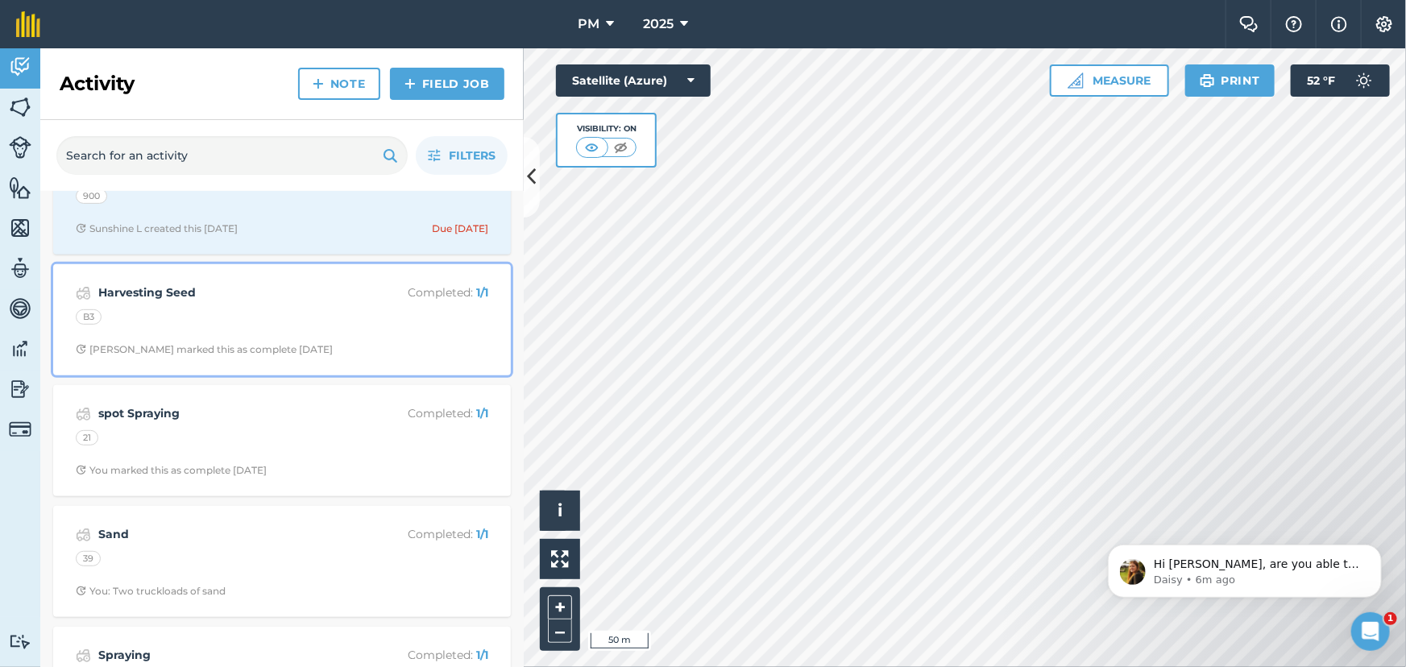
click at [284, 319] on div "B3" at bounding box center [282, 319] width 412 height 21
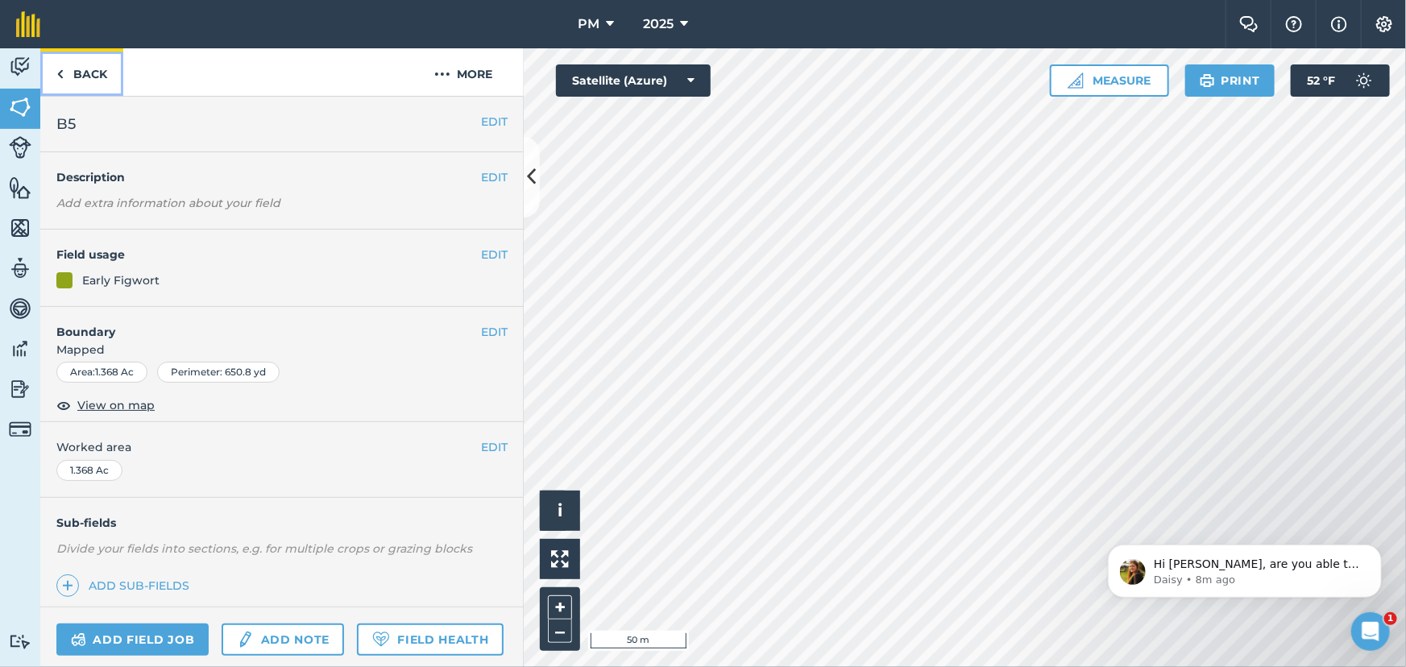
click at [57, 80] on img at bounding box center [59, 73] width 7 height 19
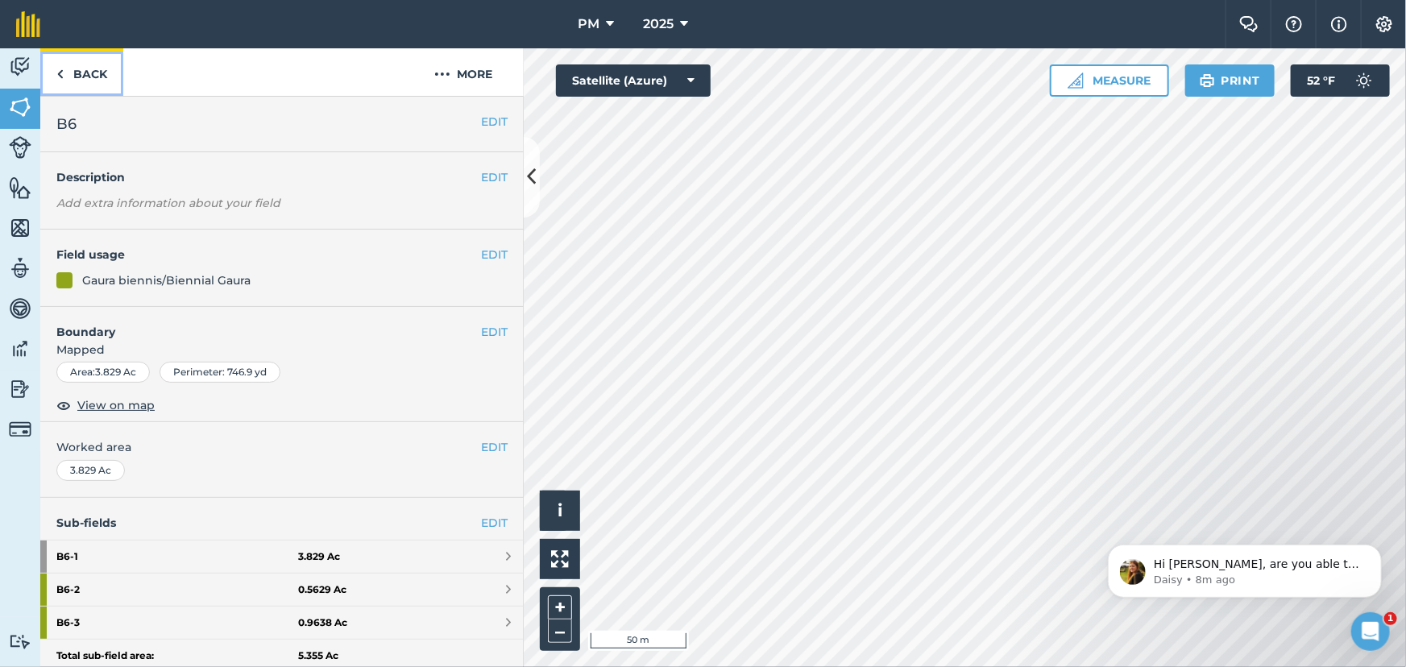
click at [58, 80] on img at bounding box center [59, 73] width 7 height 19
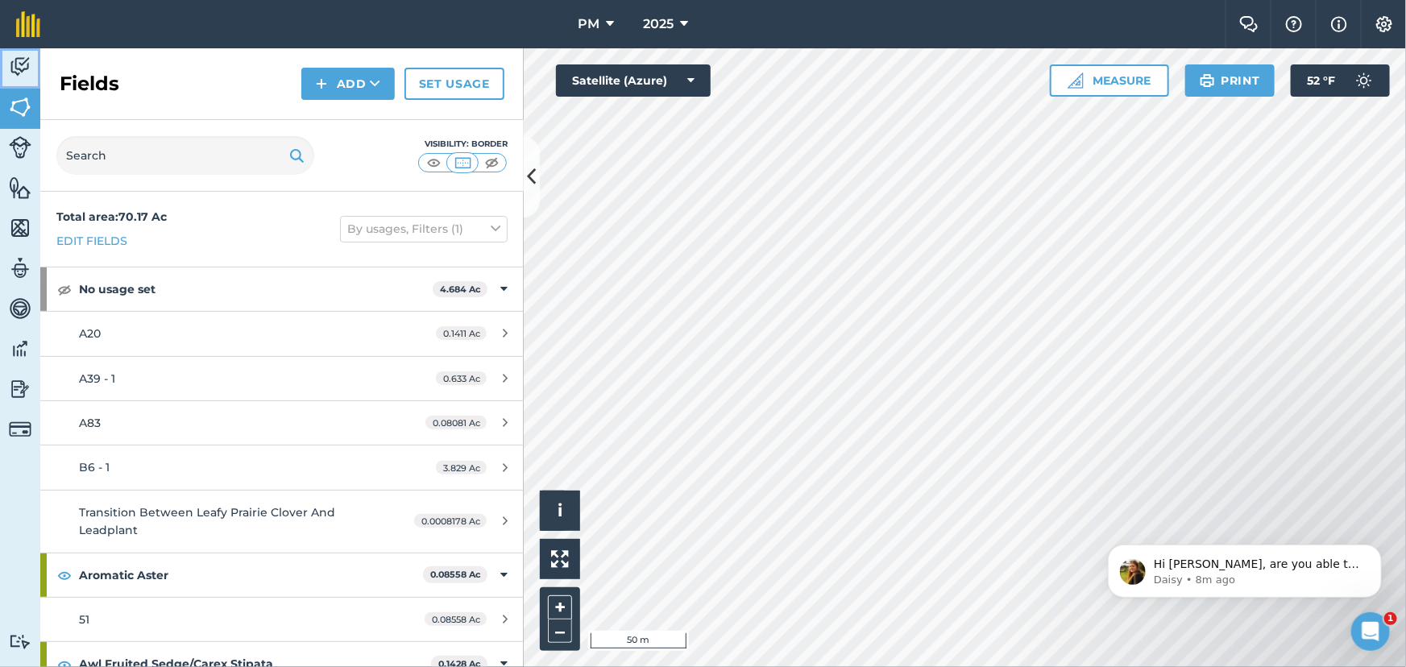
click at [16, 64] on img at bounding box center [20, 67] width 23 height 24
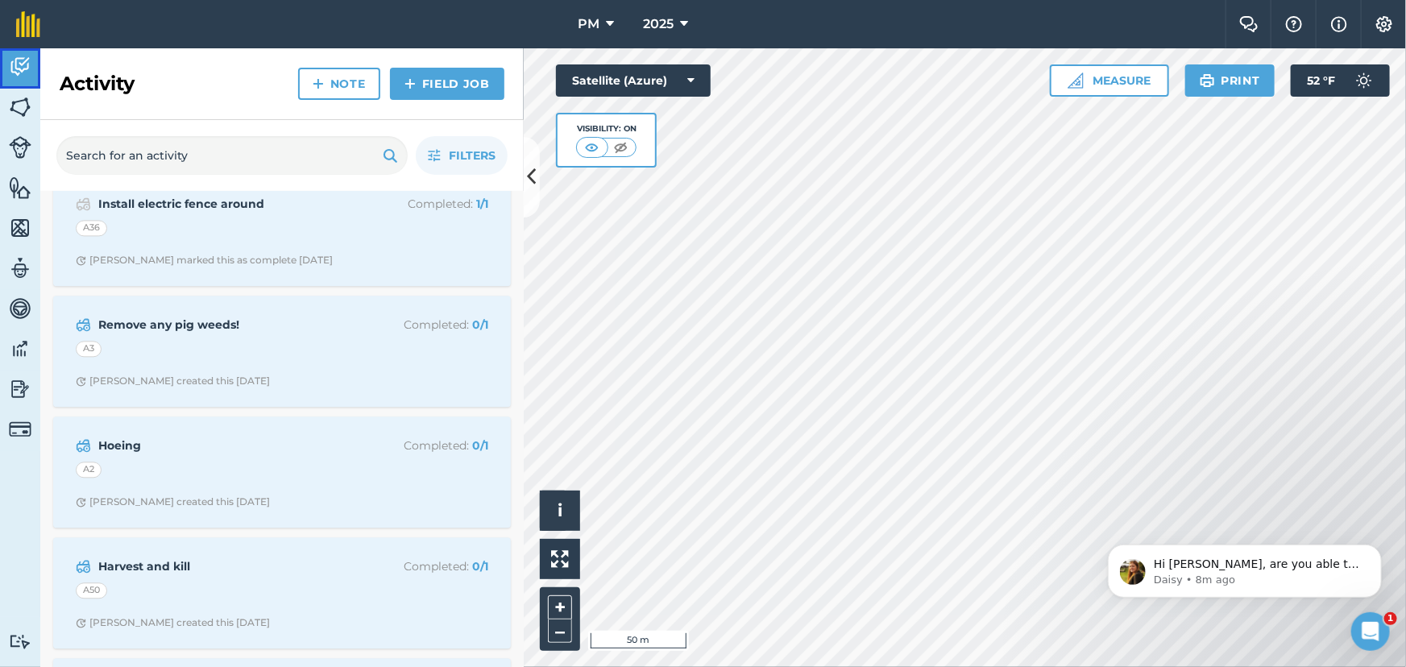
scroll to position [4979, 0]
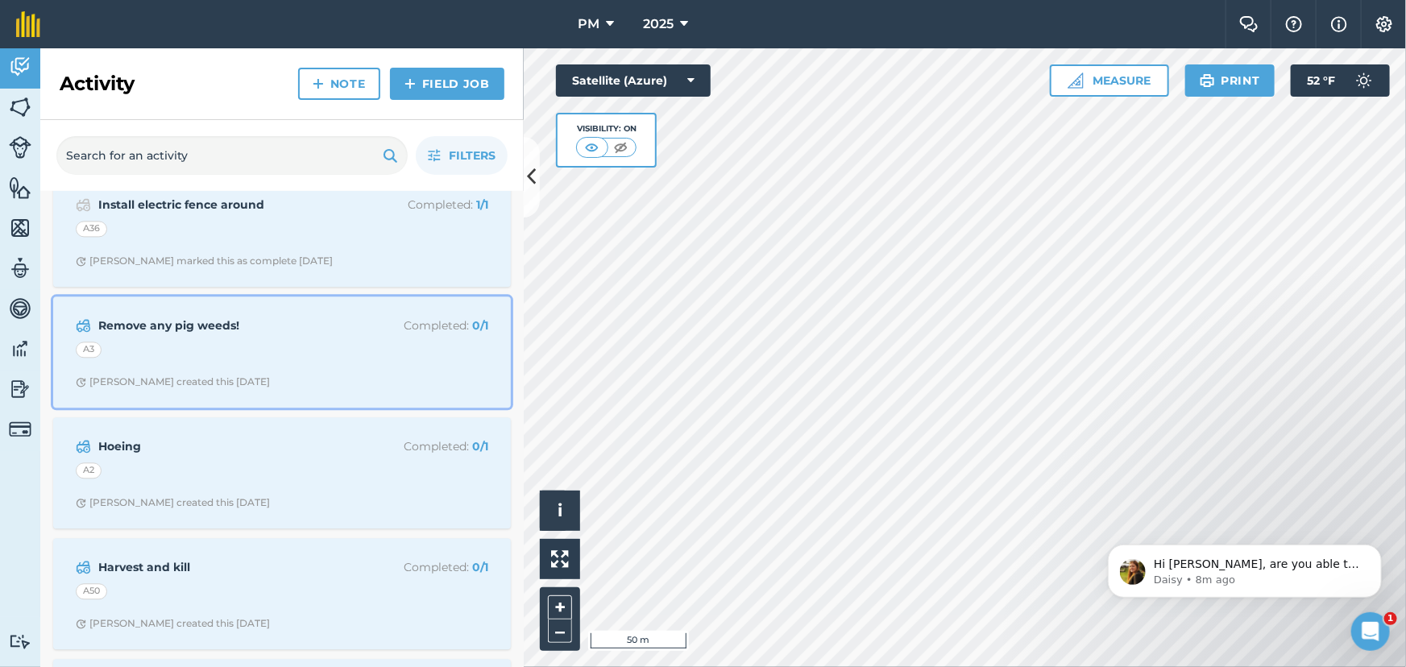
click at [329, 344] on div "Remove any pig weeds! Completed : 0 / 1 A3 [PERSON_NAME] R created this [DATE]" at bounding box center [282, 352] width 438 height 92
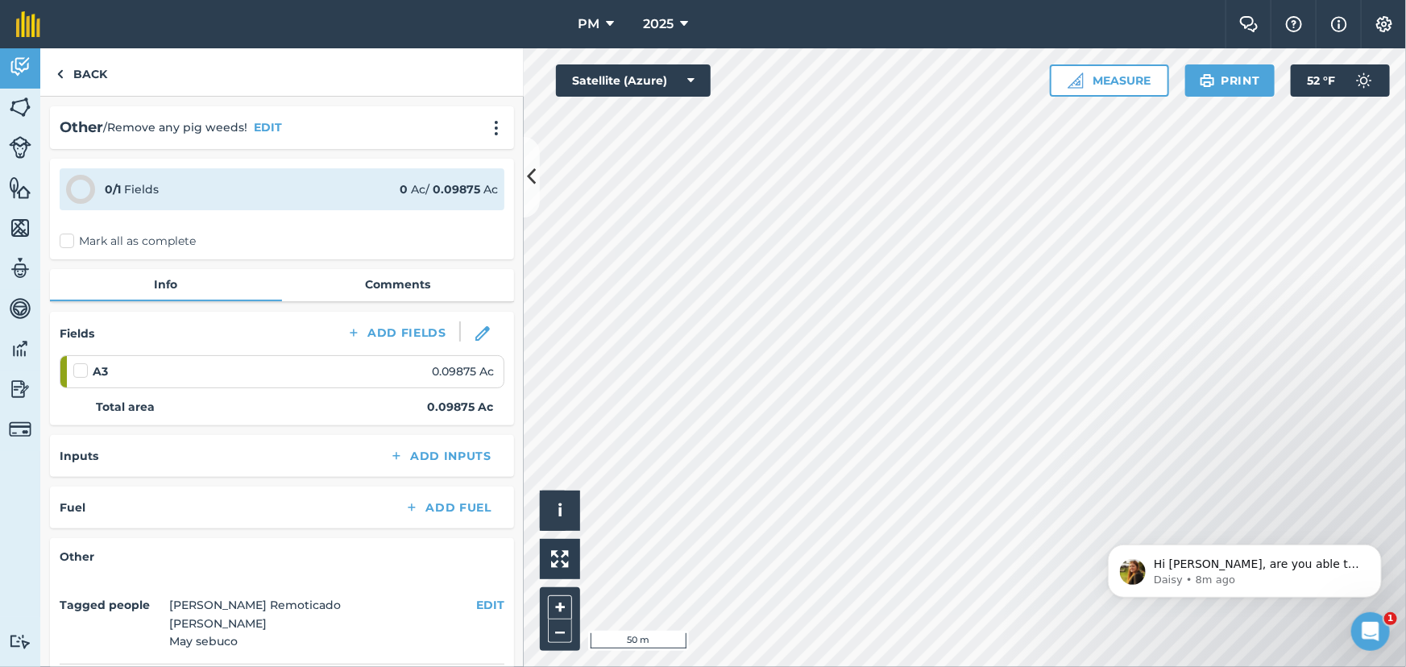
scroll to position [178, 0]
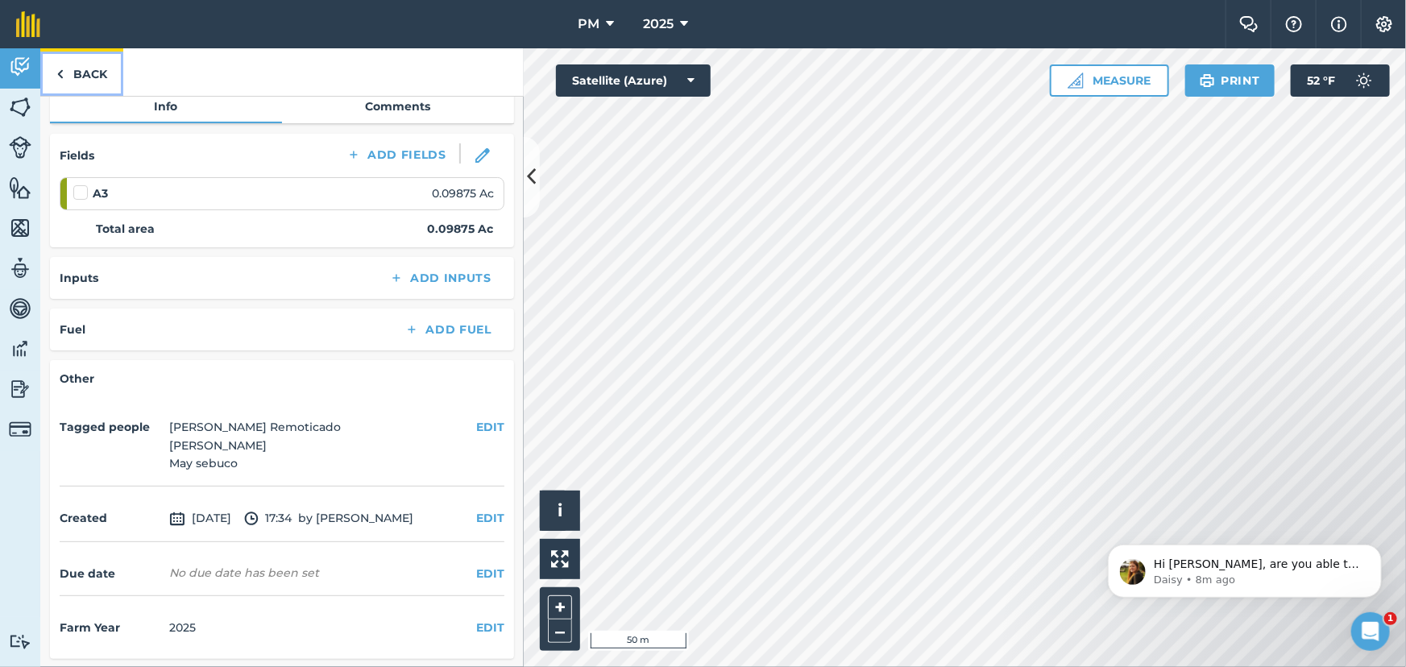
click at [60, 76] on img at bounding box center [59, 73] width 7 height 19
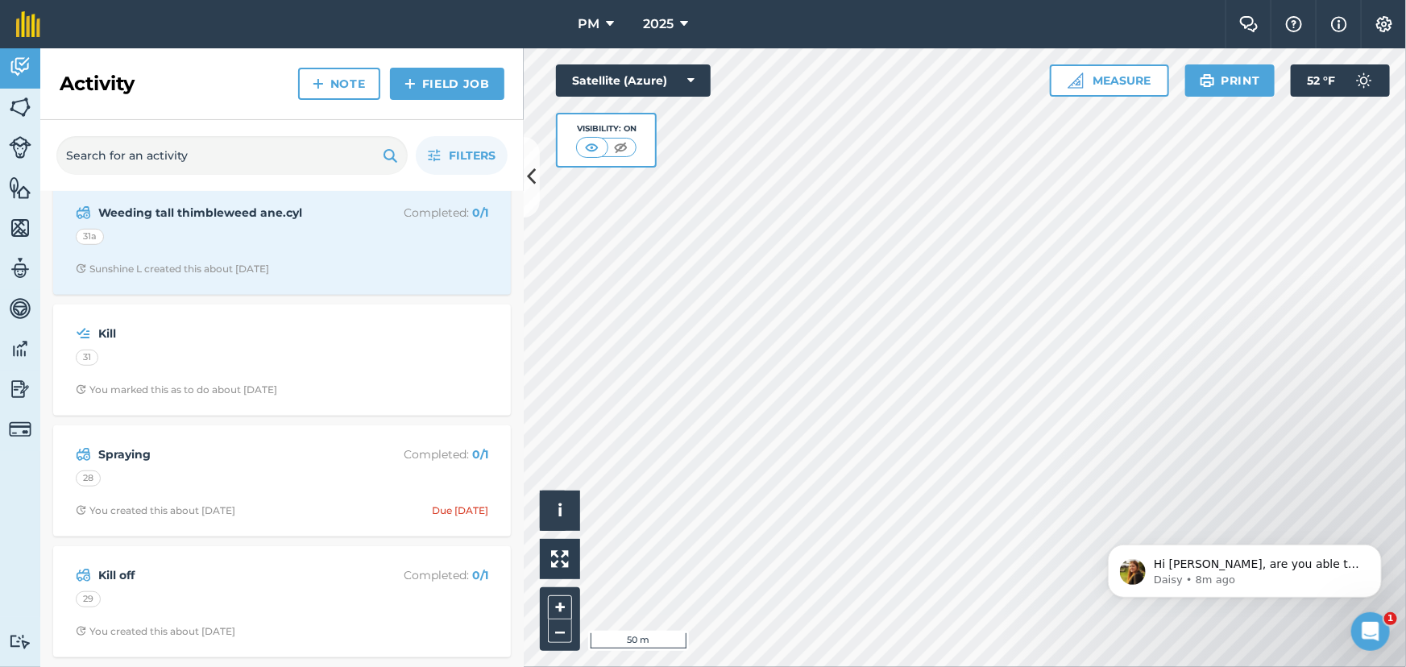
scroll to position [16049, 0]
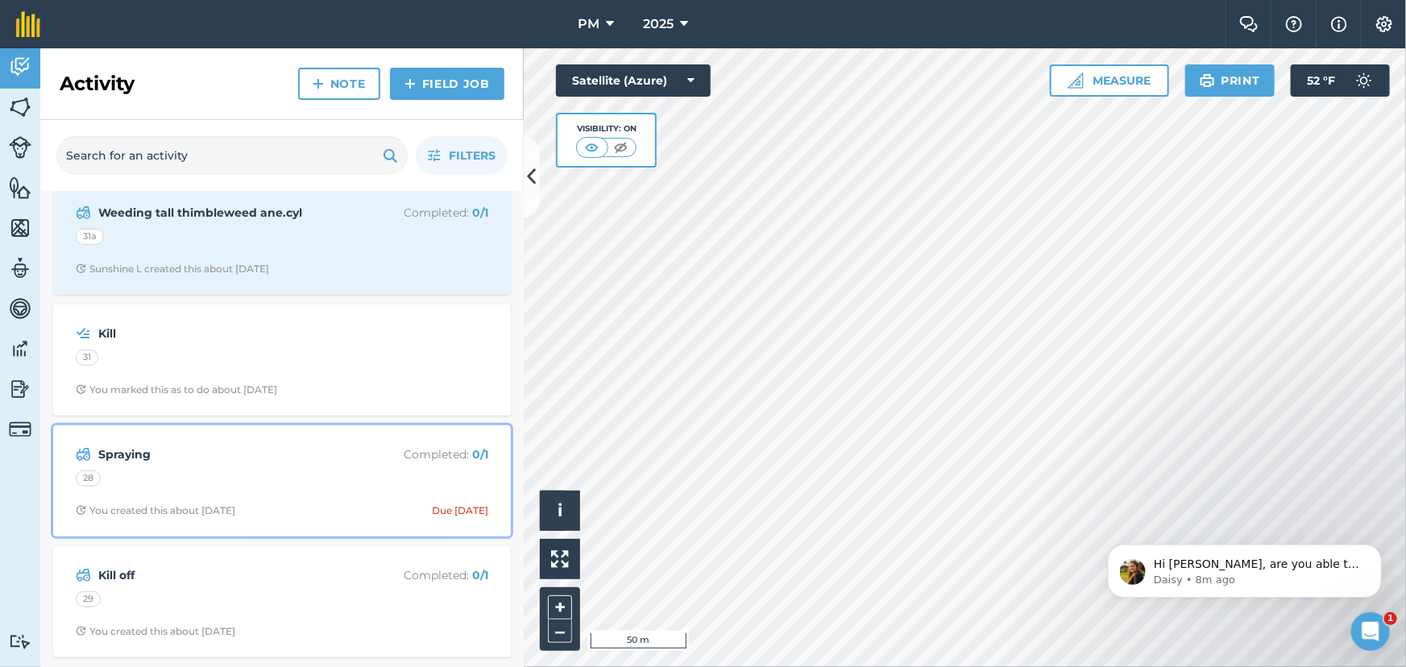
click at [254, 457] on strong "Spraying" at bounding box center [225, 454] width 255 height 18
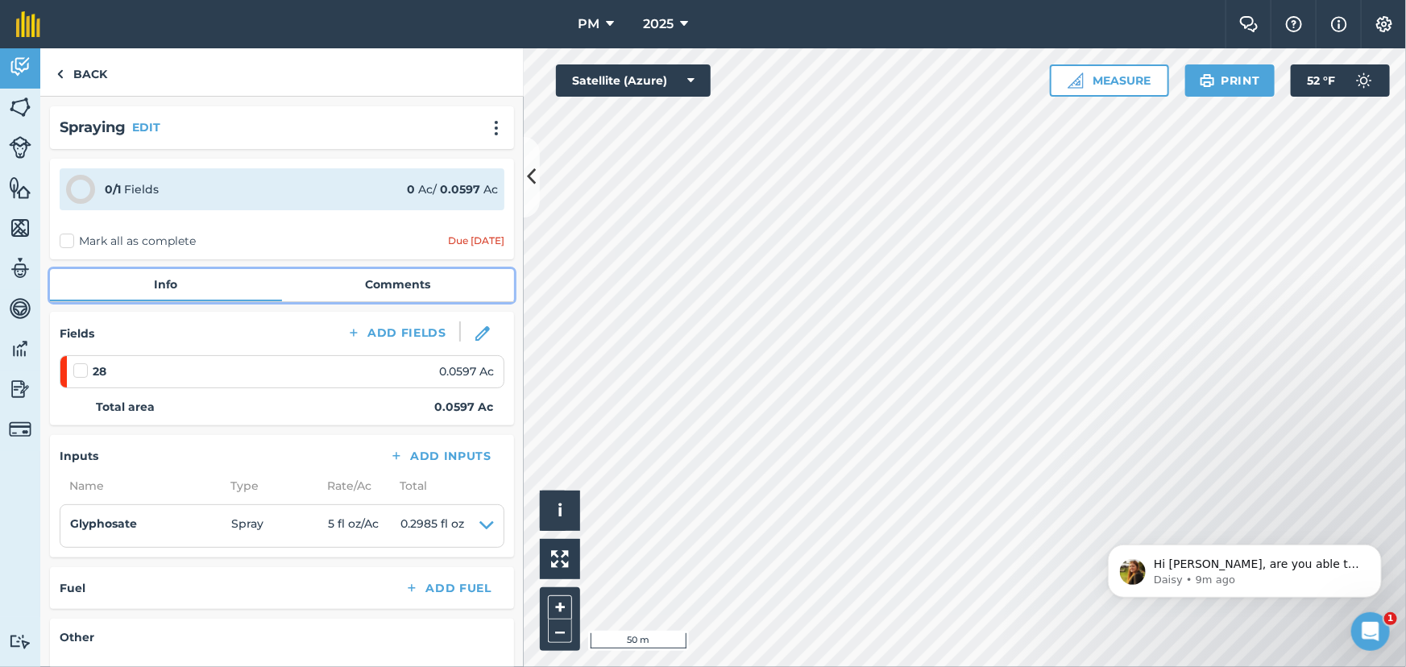
click at [396, 273] on link "Comments" at bounding box center [398, 284] width 232 height 31
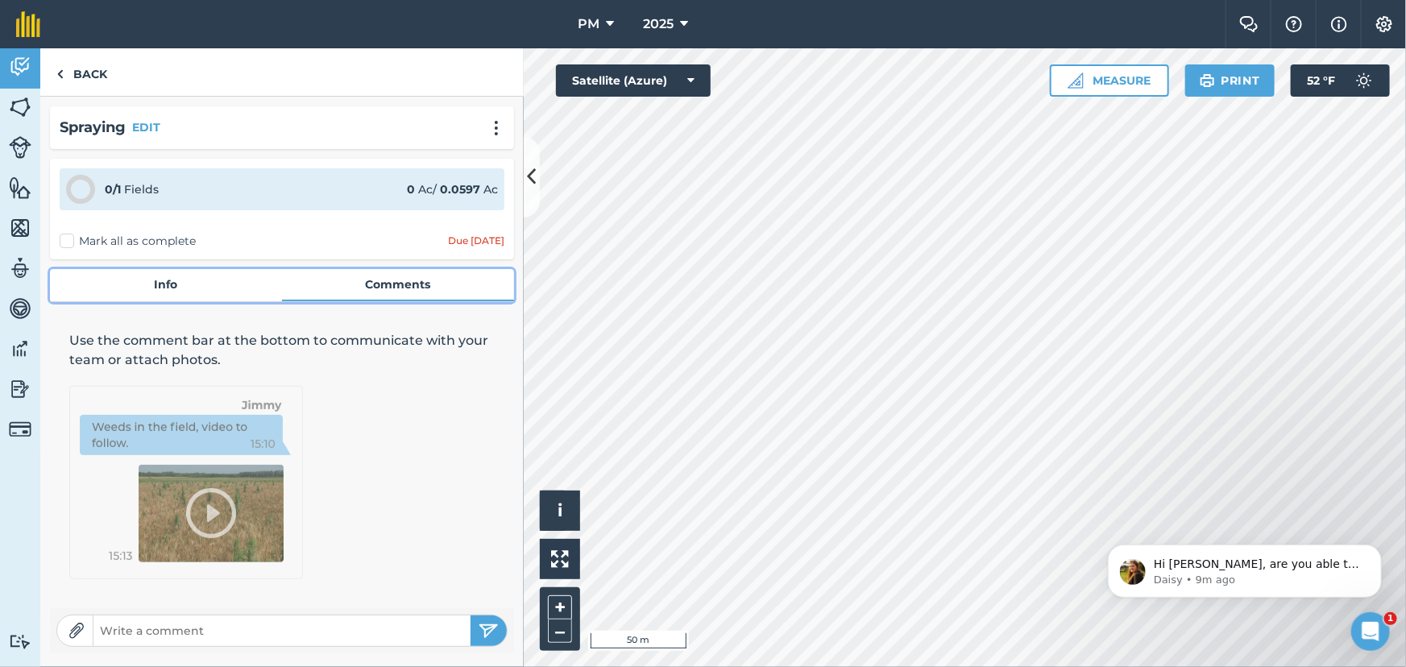
click at [186, 286] on link "Info" at bounding box center [166, 284] width 232 height 31
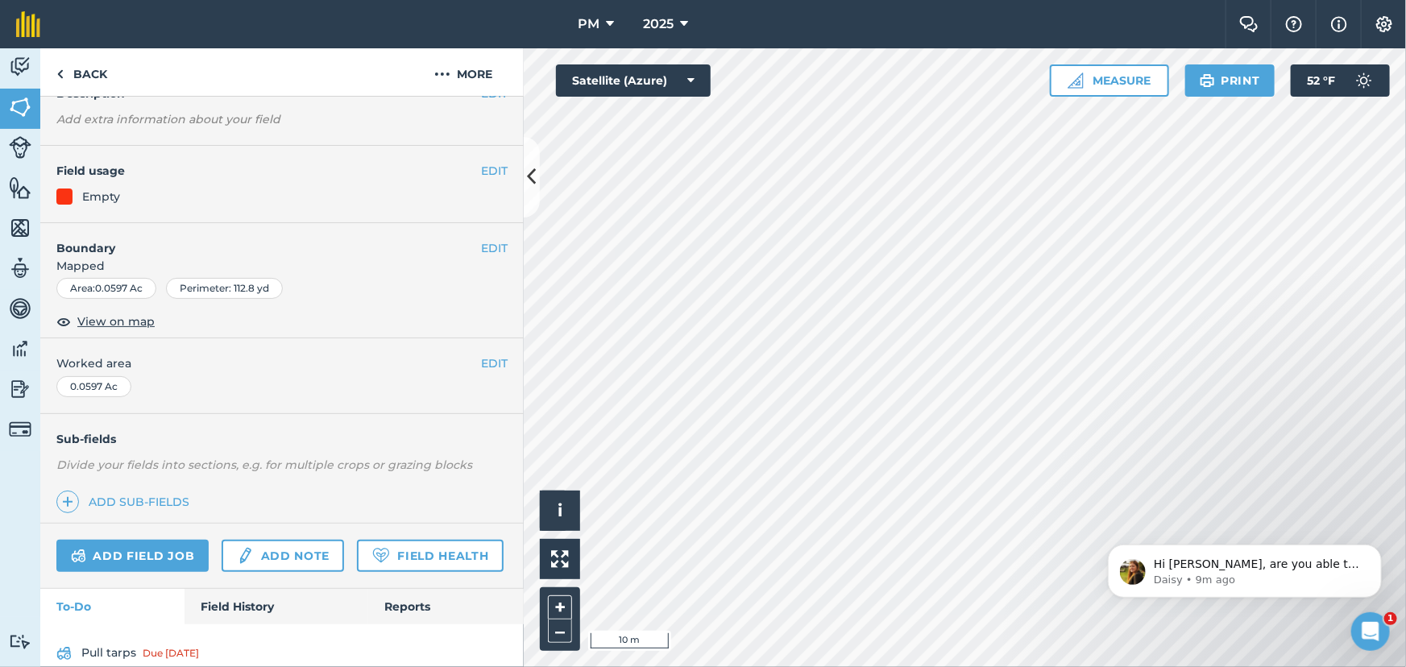
scroll to position [181, 0]
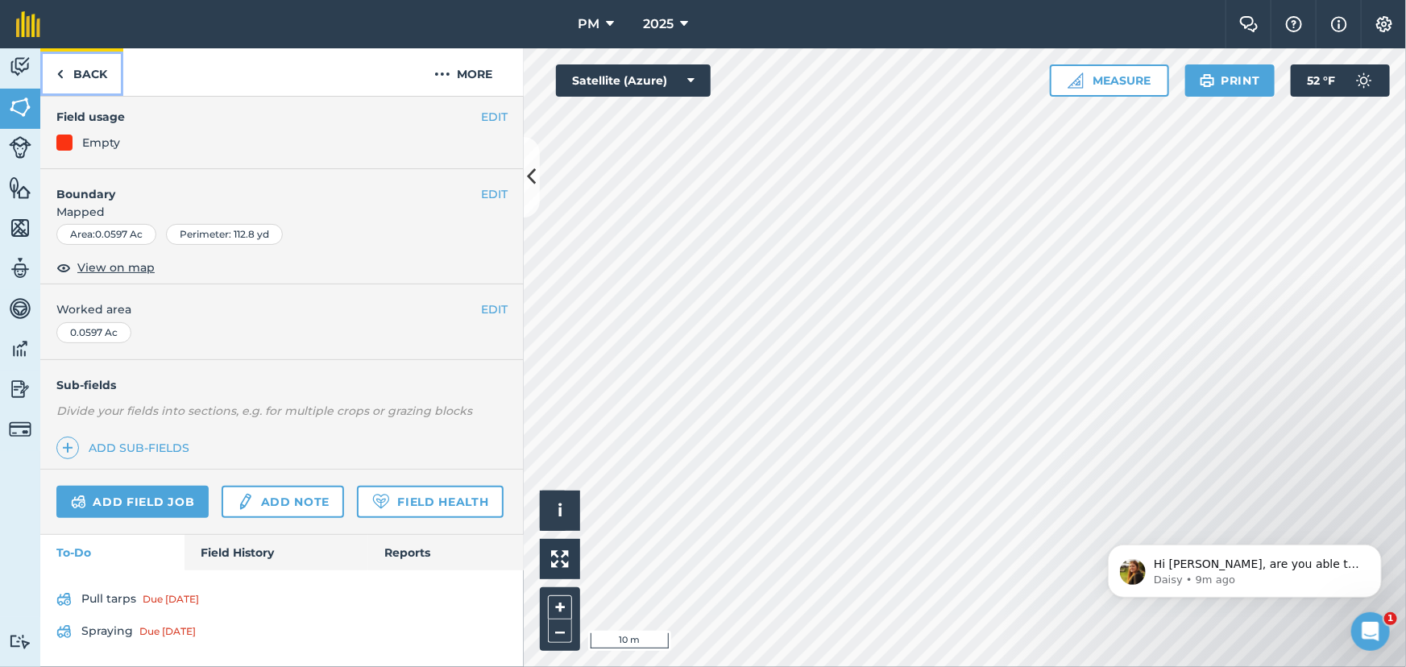
click at [69, 73] on link "Back" at bounding box center [81, 72] width 83 height 48
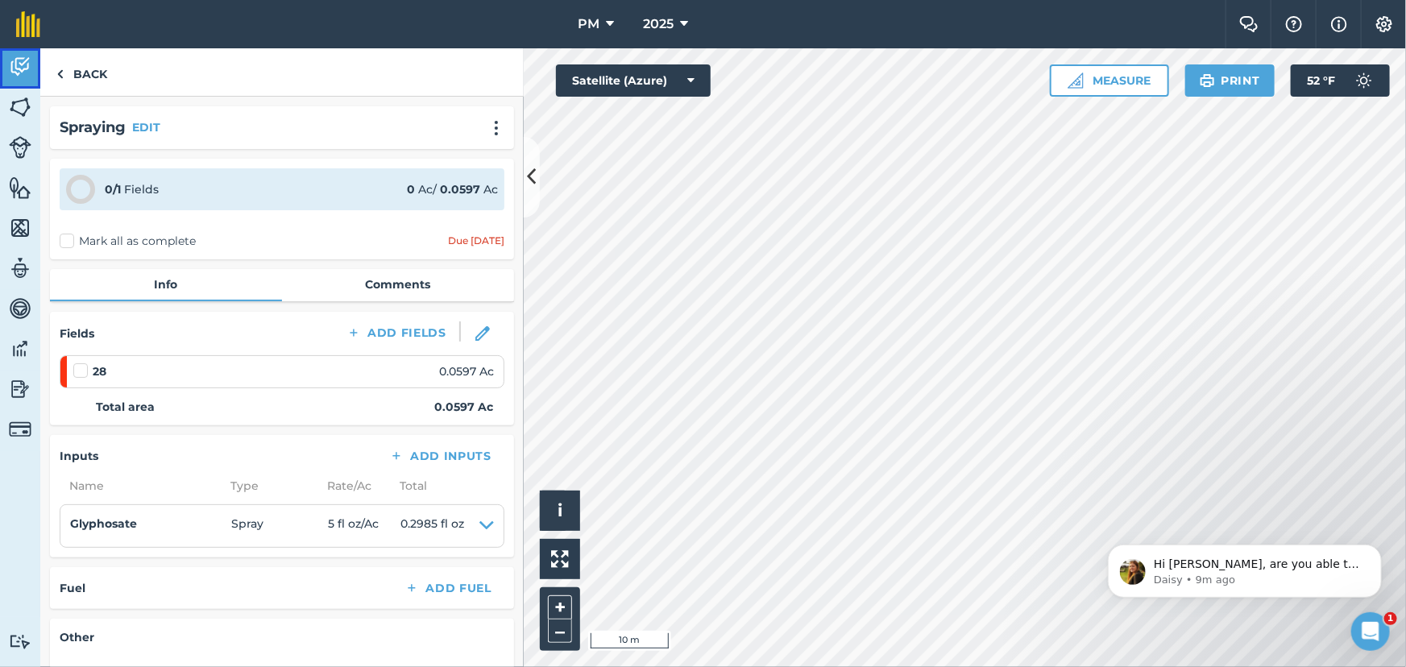
click at [23, 64] on img at bounding box center [20, 67] width 23 height 24
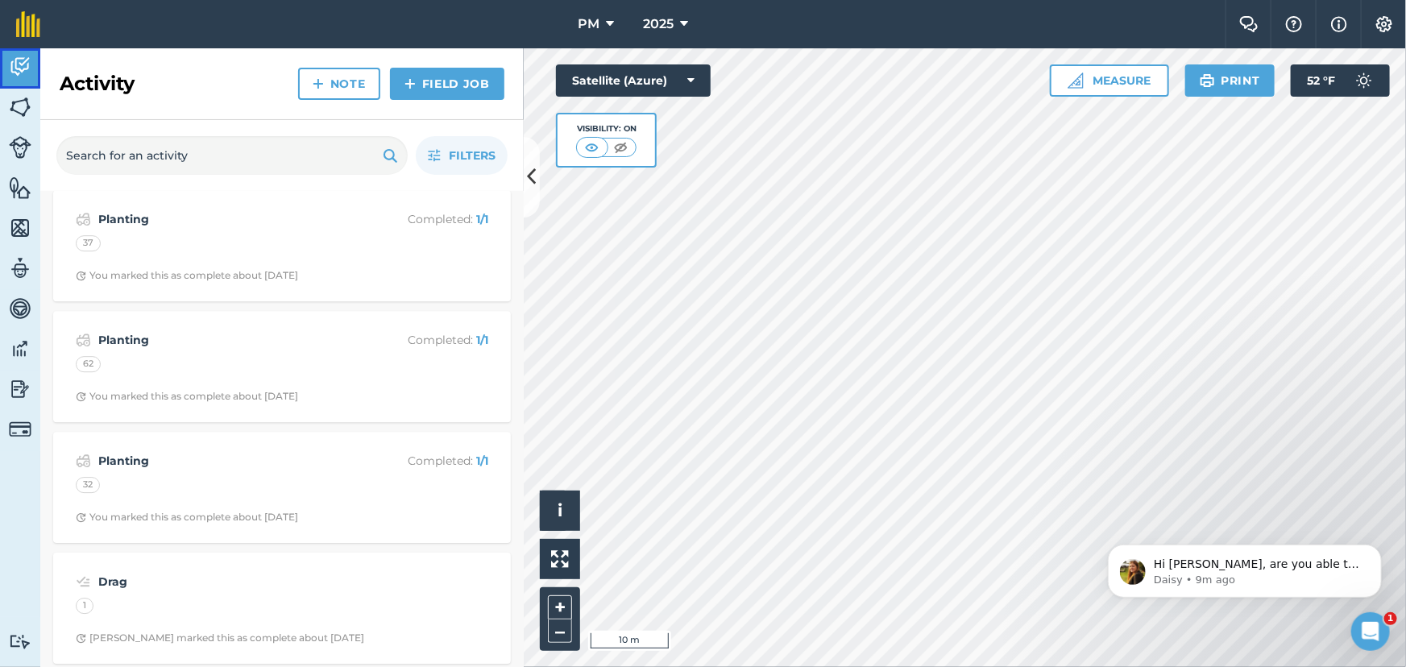
scroll to position [14731, 0]
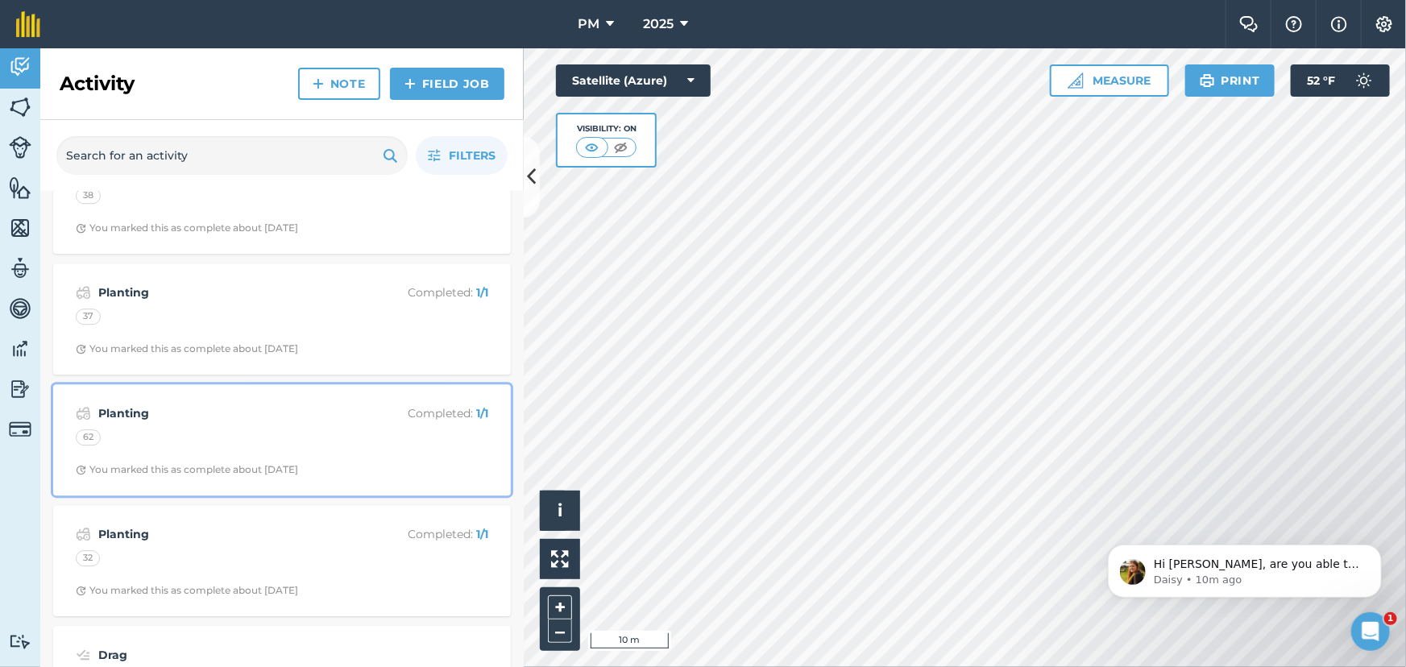
click at [251, 422] on strong "Planting" at bounding box center [225, 413] width 255 height 18
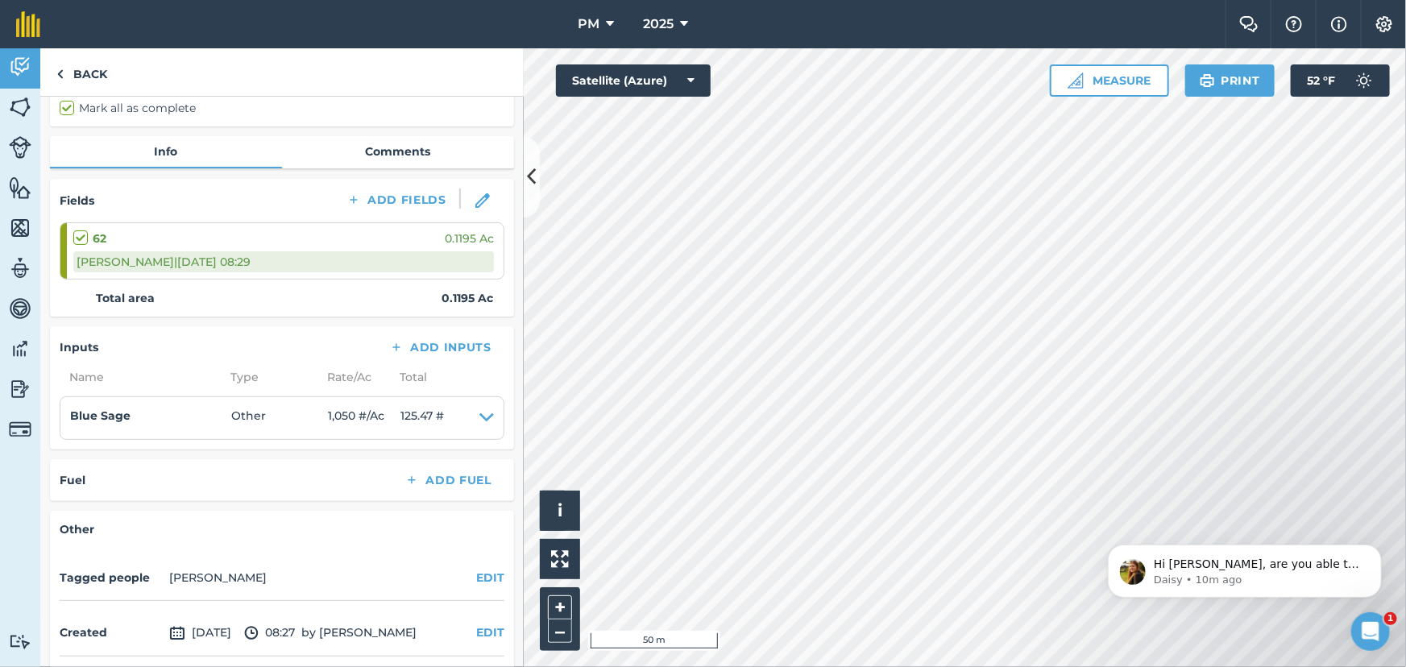
scroll to position [146, 0]
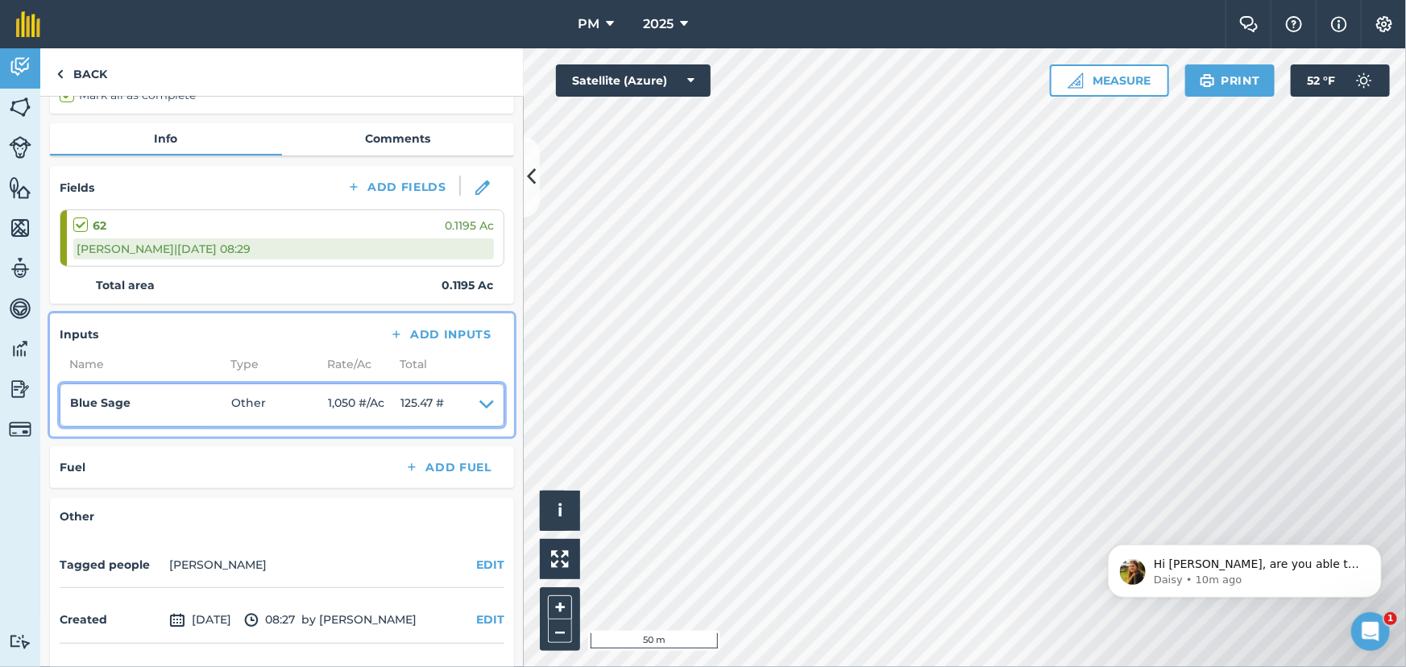
click at [479, 404] on icon at bounding box center [486, 405] width 14 height 23
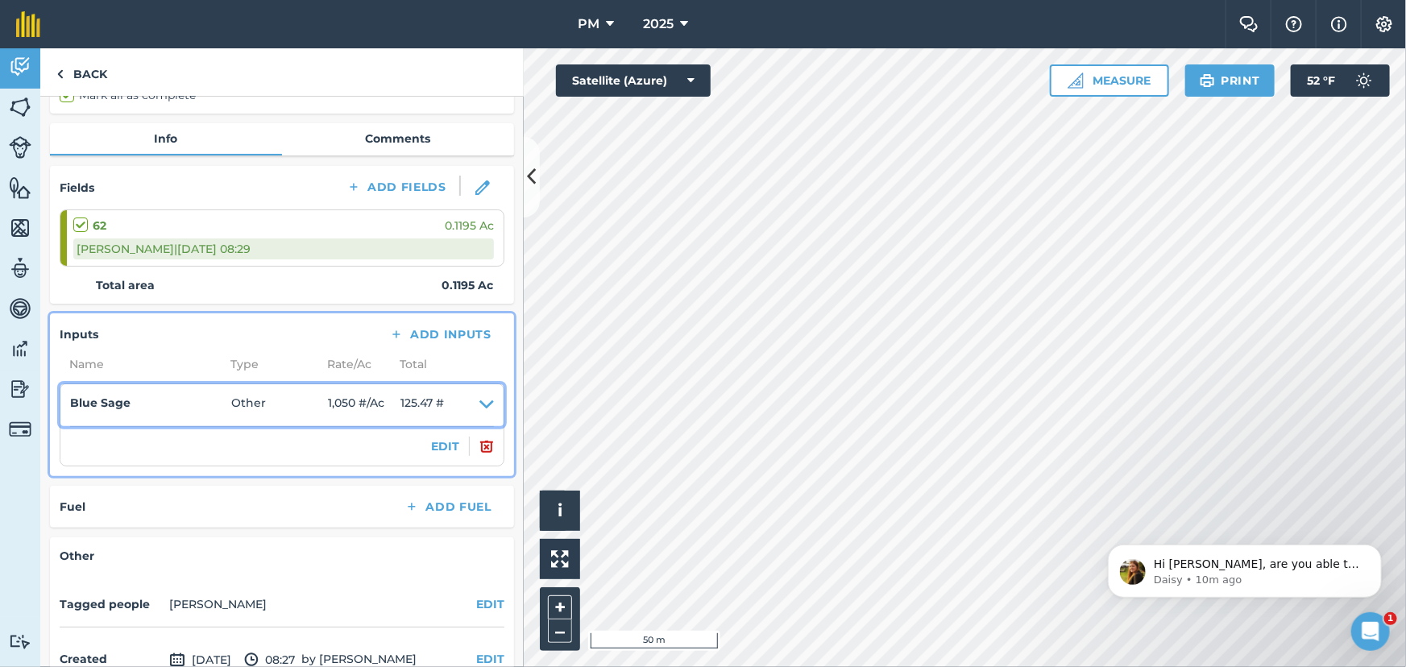
click at [479, 402] on icon at bounding box center [486, 405] width 14 height 23
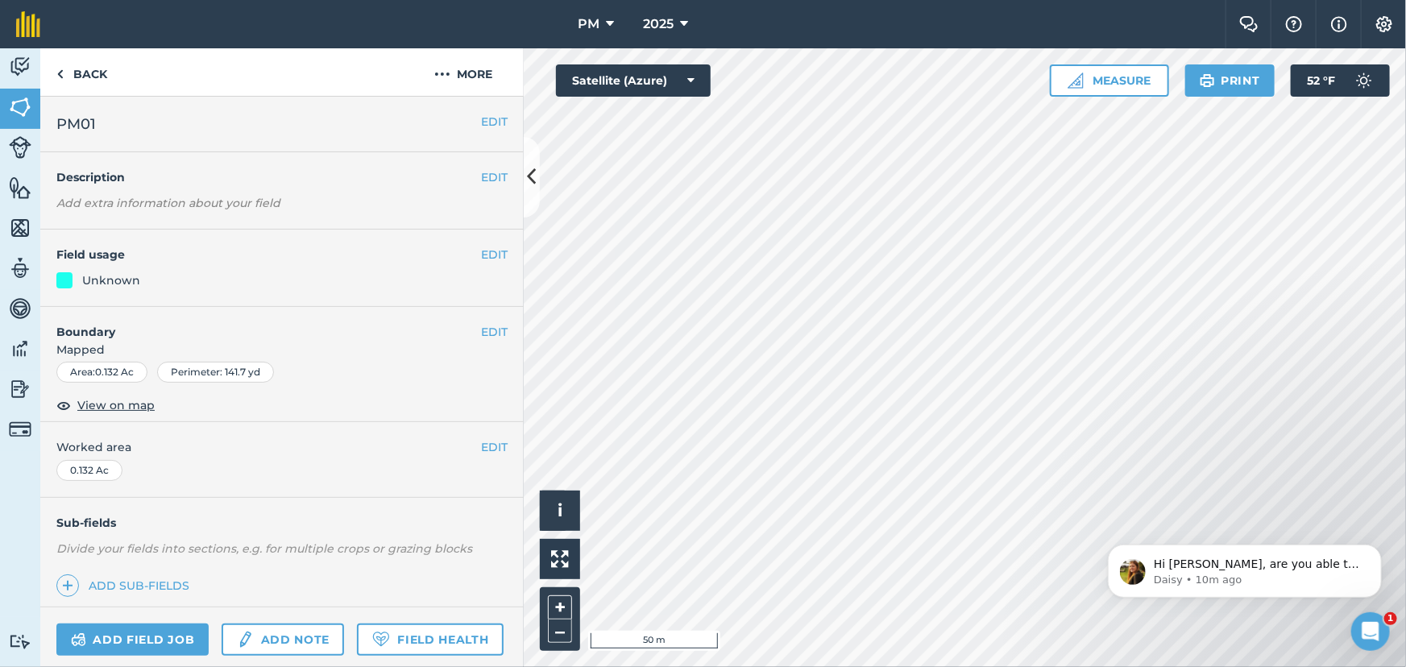
scroll to position [149, 0]
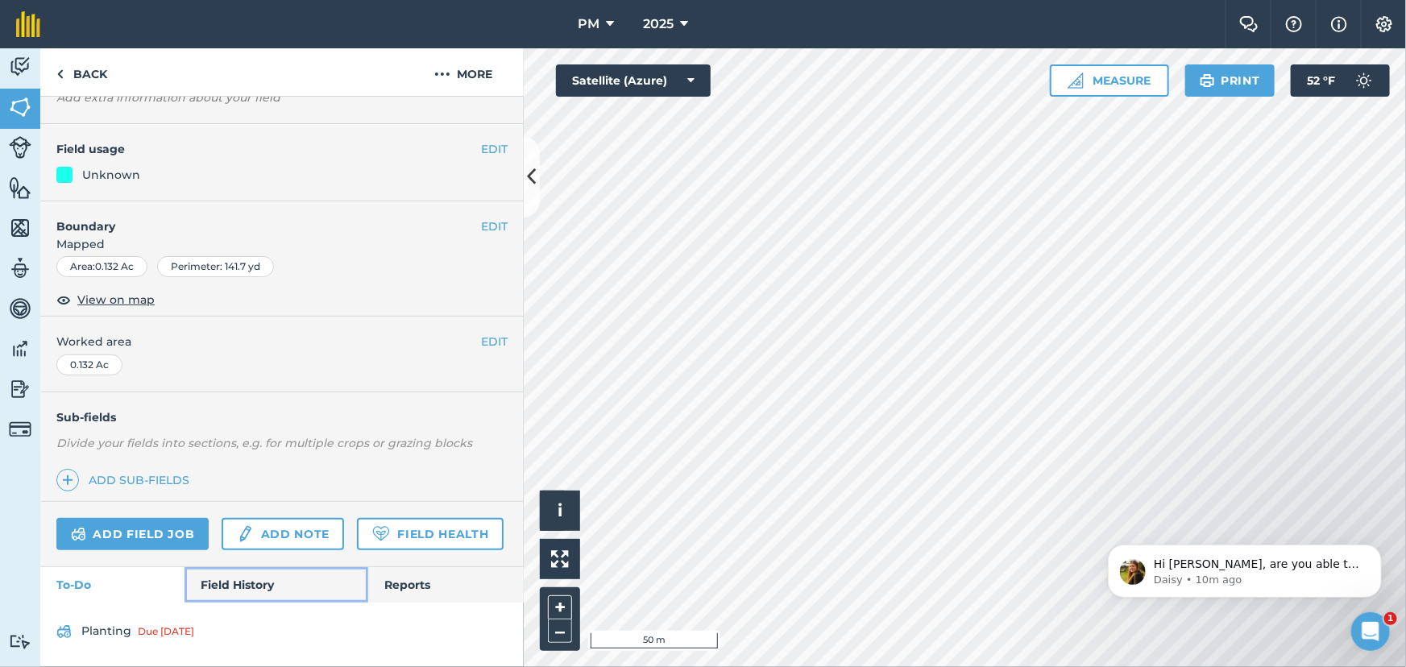
click at [226, 585] on link "Field History" at bounding box center [275, 584] width 183 height 35
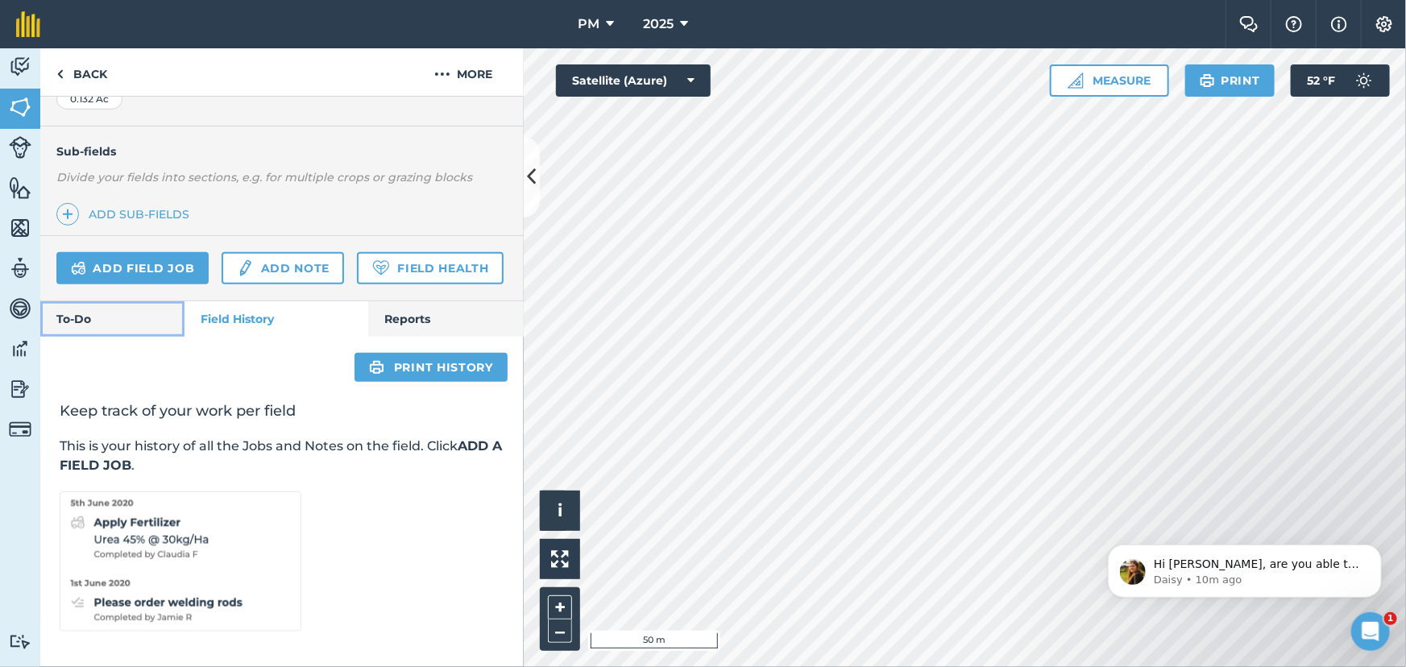
click at [80, 311] on link "To-Do" at bounding box center [112, 318] width 144 height 35
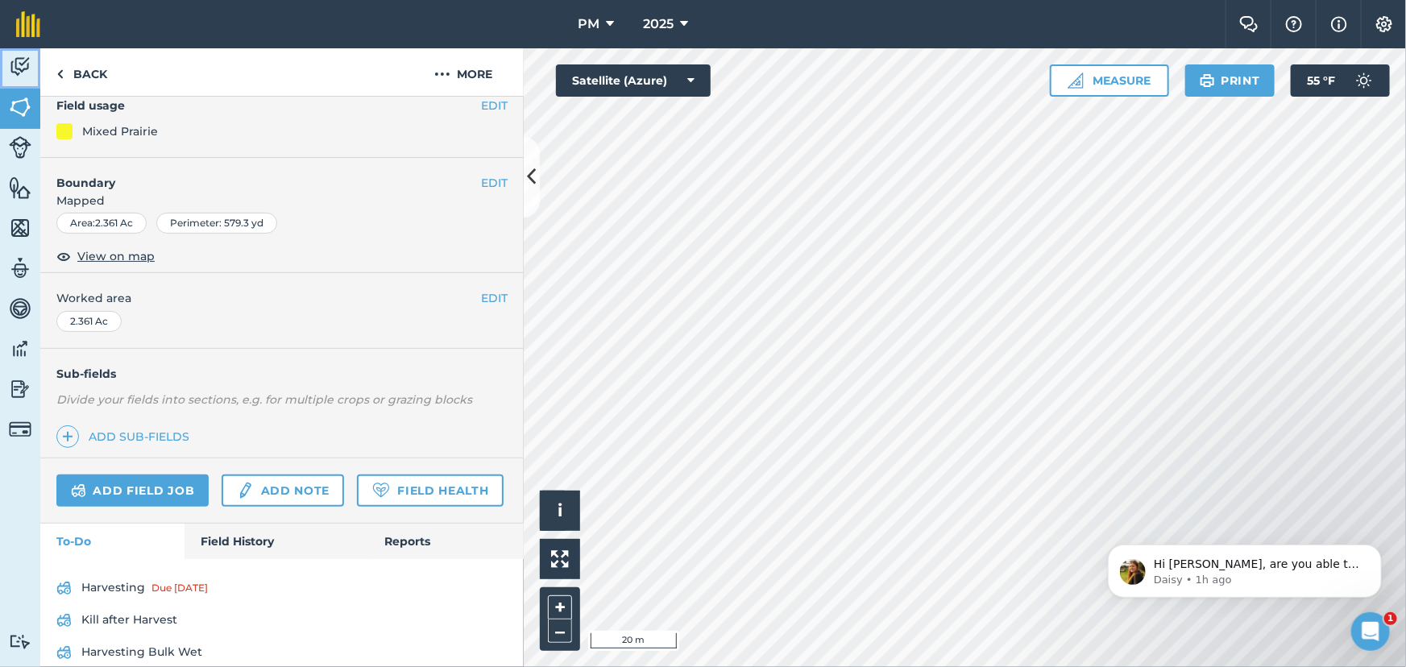
click at [17, 65] on img at bounding box center [20, 67] width 23 height 24
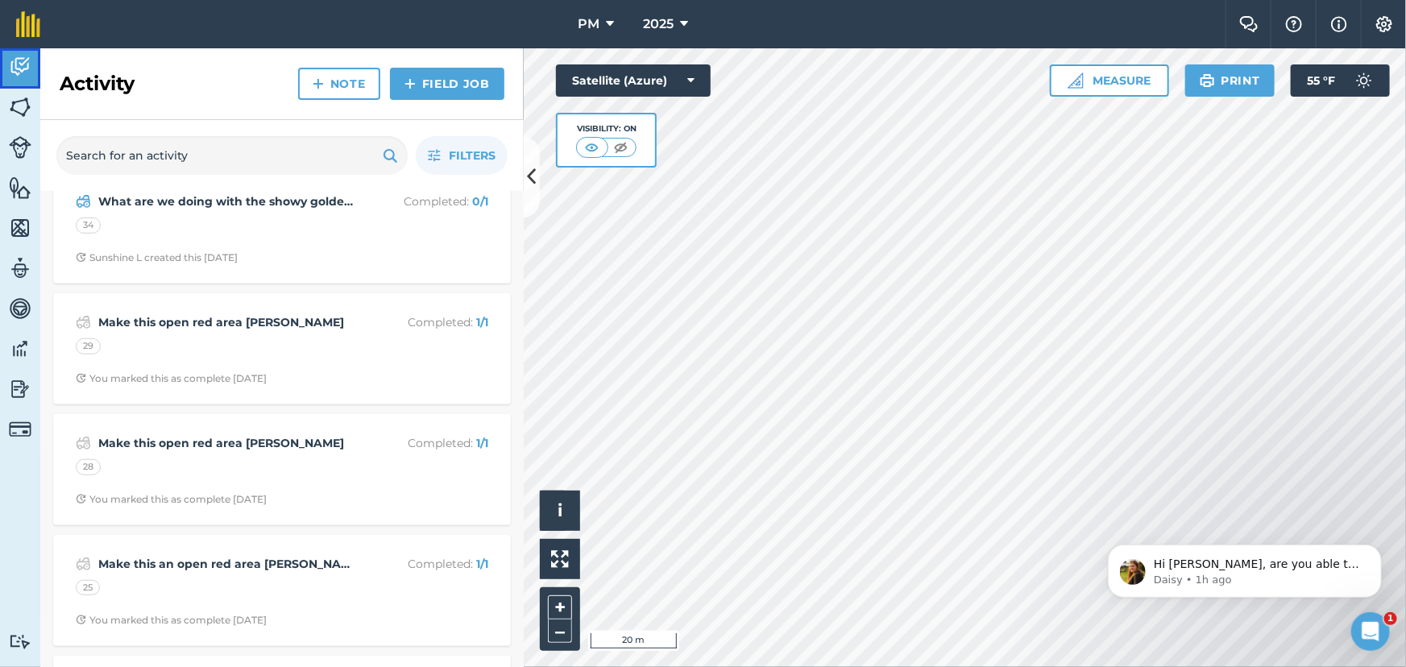
scroll to position [586, 0]
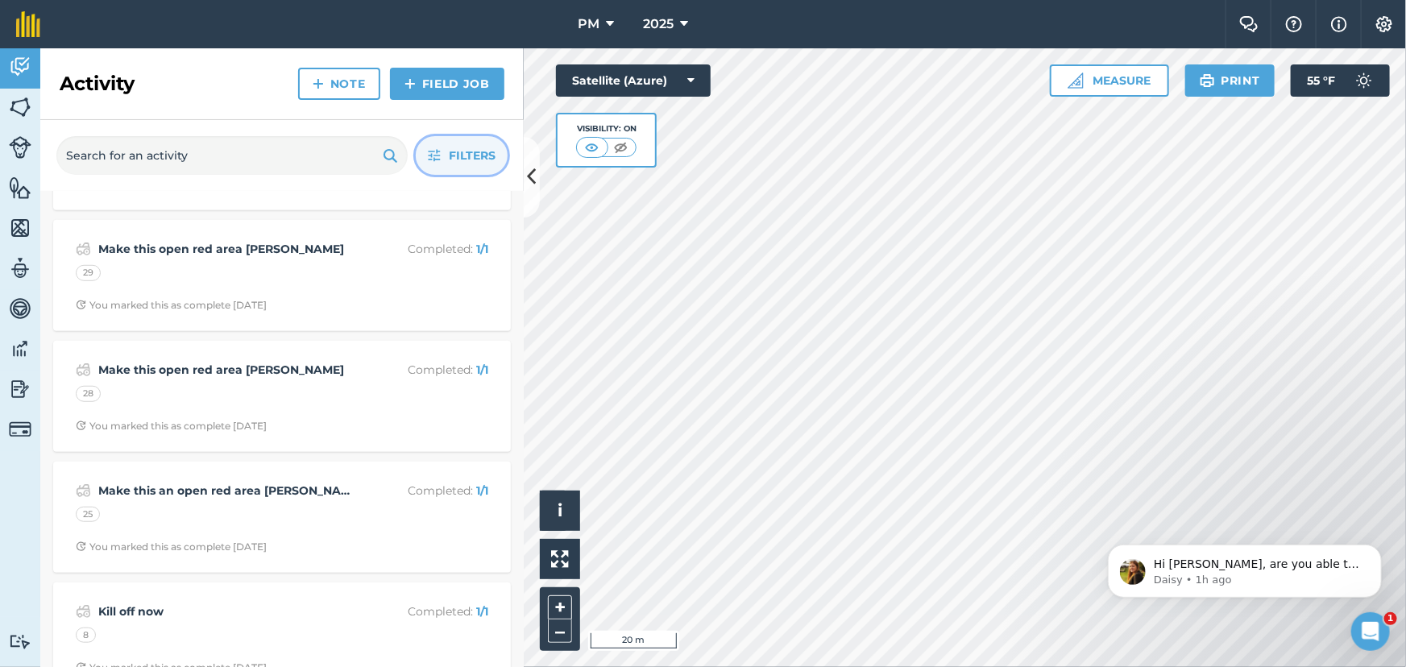
click at [466, 147] on span "Filters" at bounding box center [472, 156] width 47 height 18
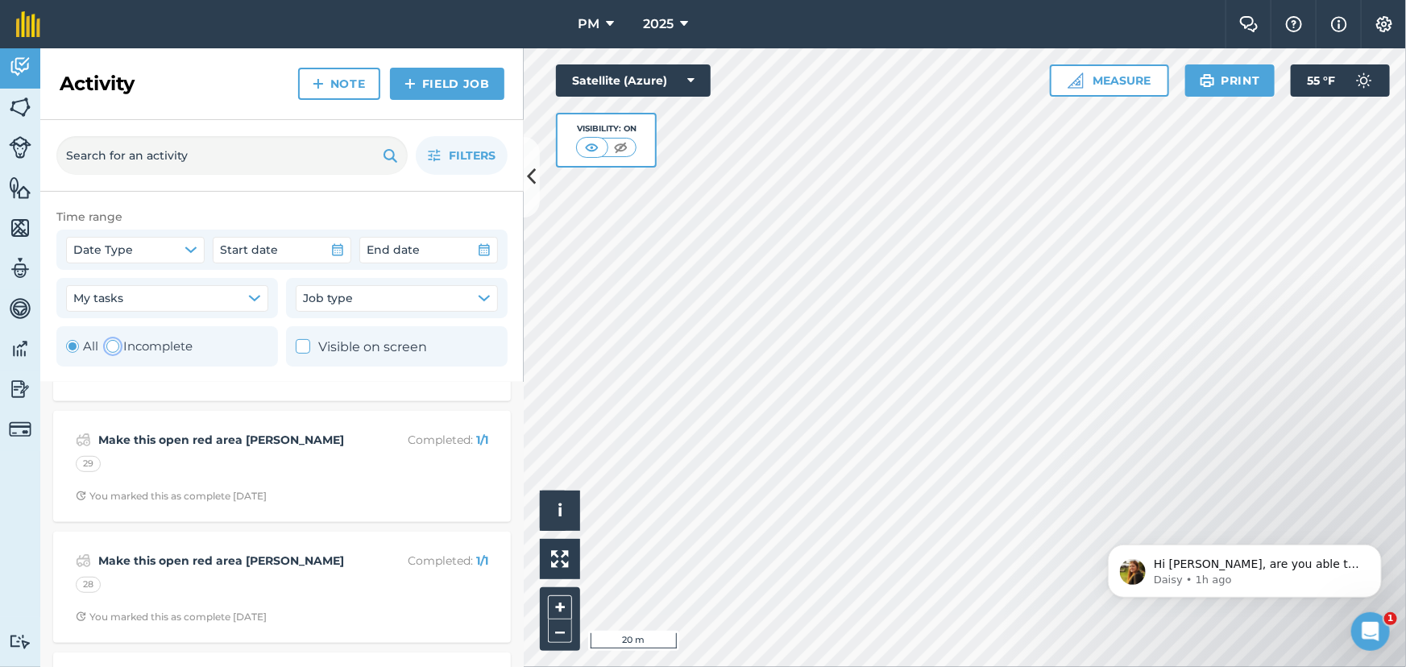
click at [114, 347] on div "Toggle Activity" at bounding box center [112, 346] width 13 height 13
radio input "false"
radio input "true"
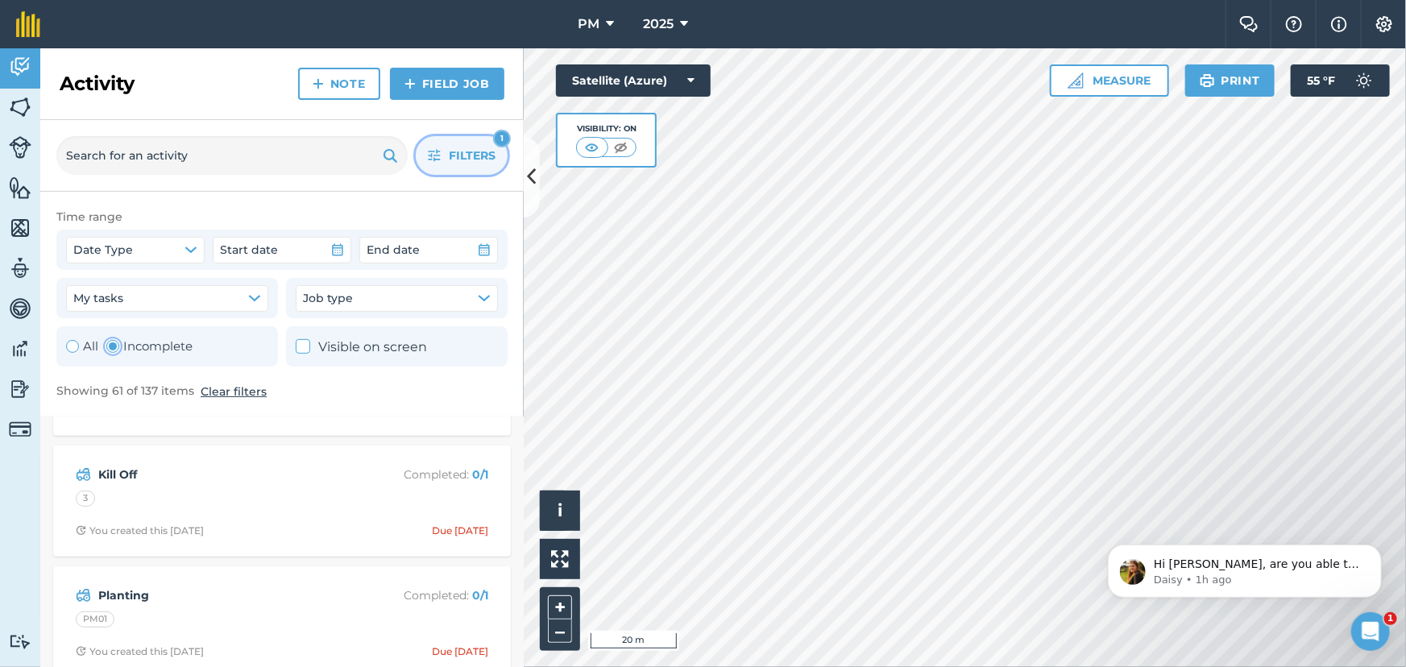
click at [441, 153] on button "Filters 1" at bounding box center [462, 155] width 92 height 39
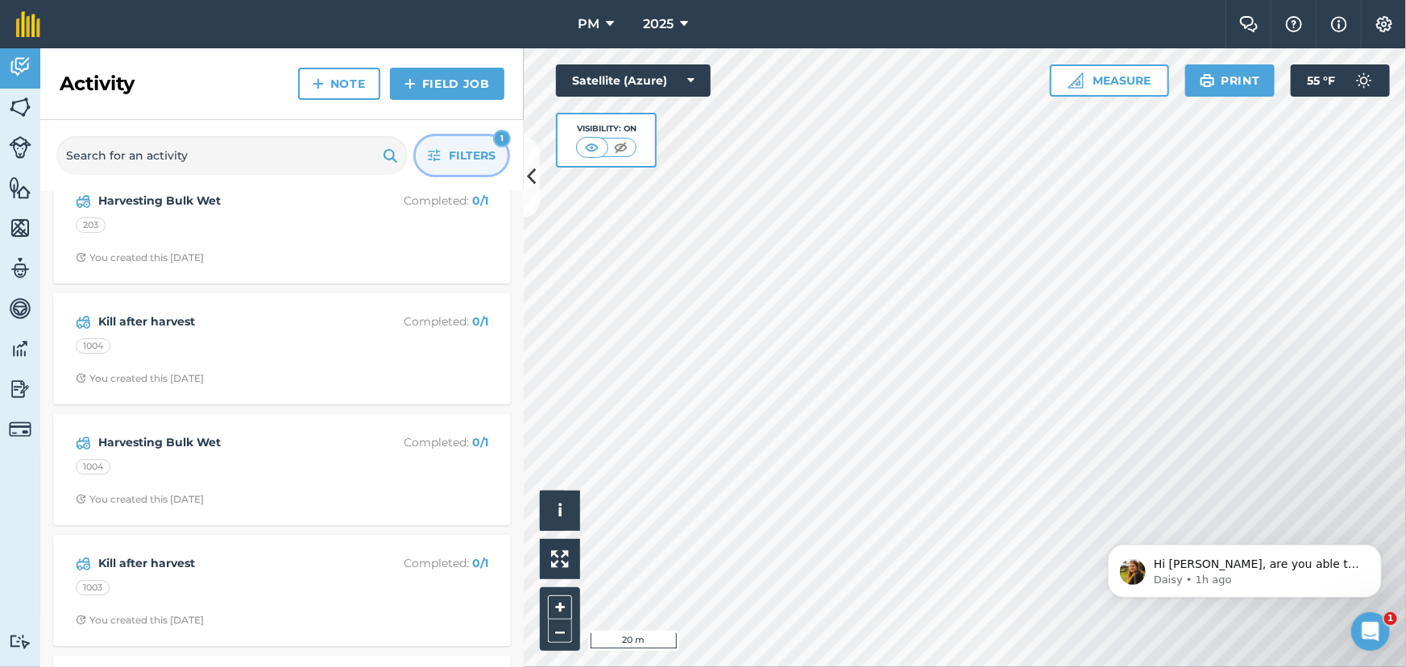
scroll to position [3222, 0]
